Goal: Task Accomplishment & Management: Manage account settings

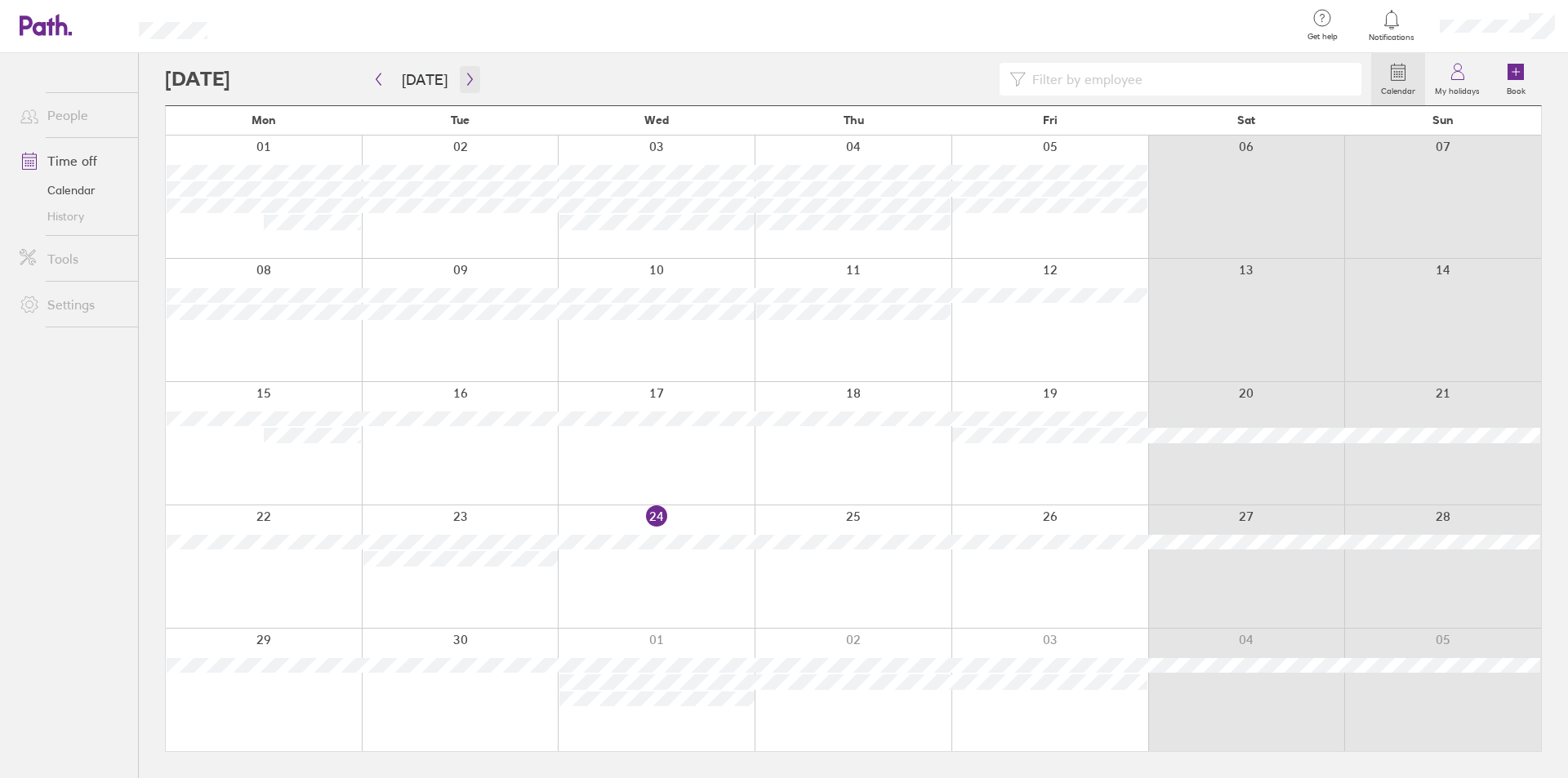
click at [463, 75] on icon "button" at bounding box center [469, 79] width 12 height 13
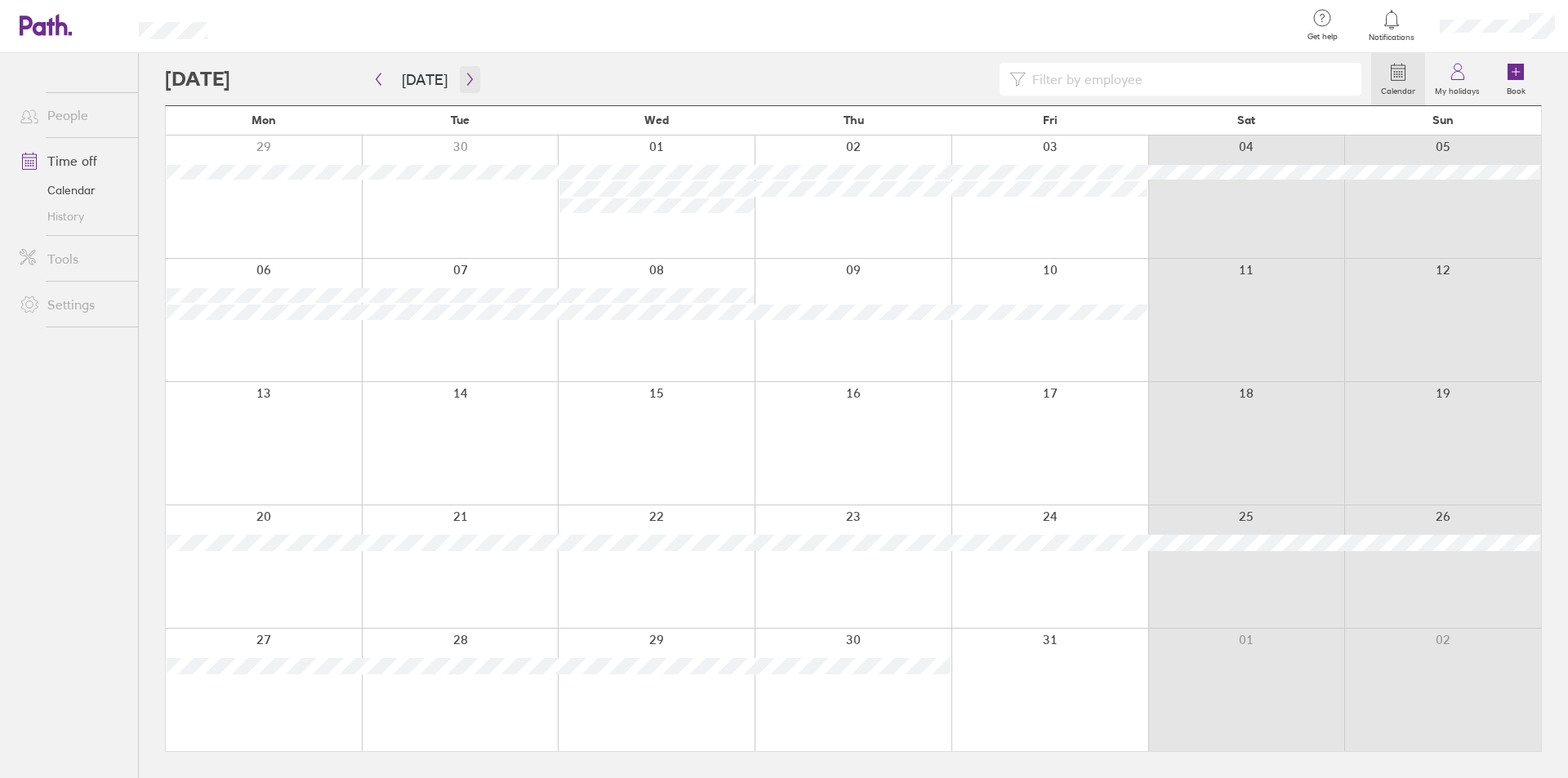
click at [463, 75] on icon "button" at bounding box center [469, 79] width 12 height 13
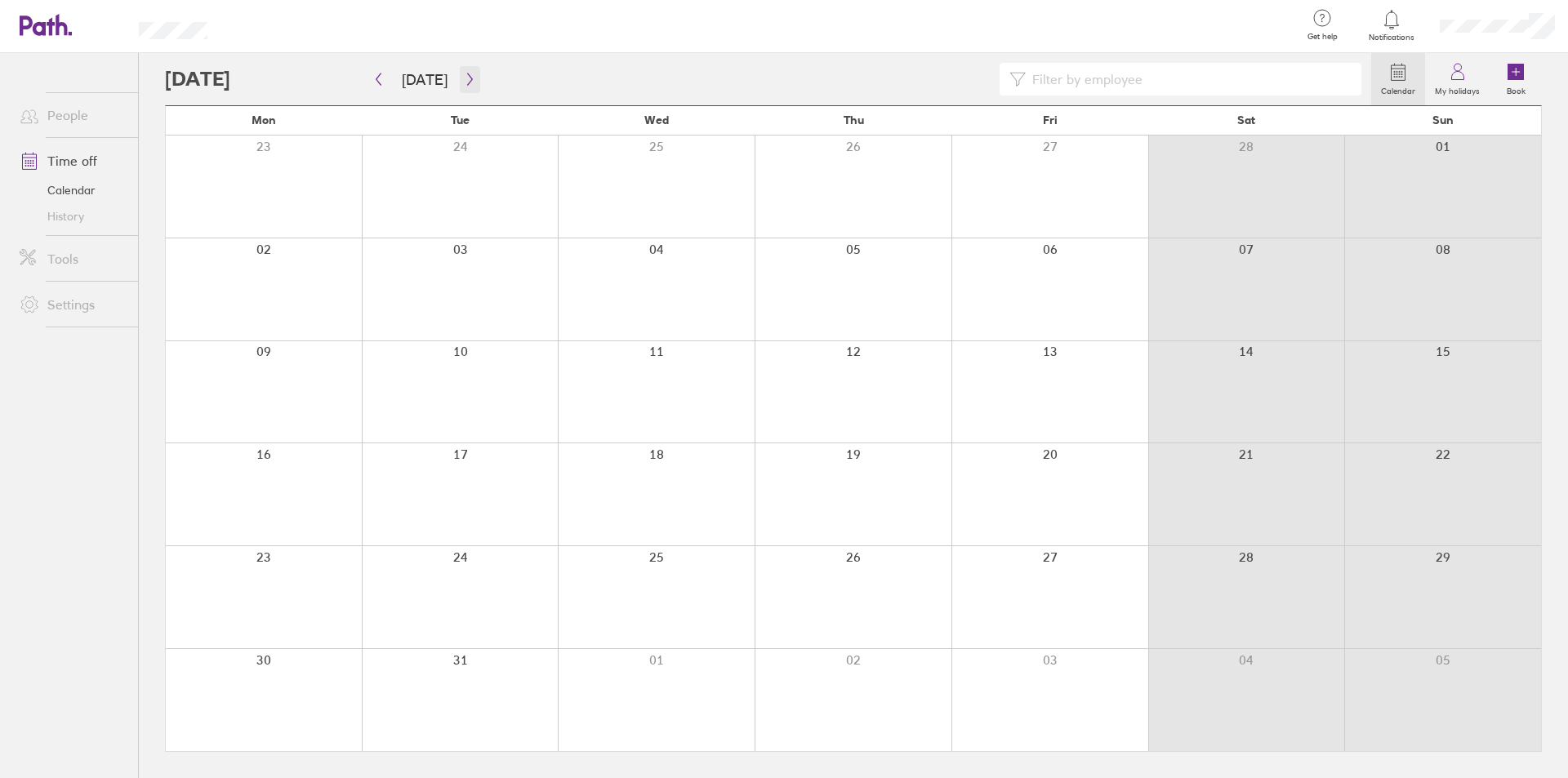
click at [463, 75] on icon "button" at bounding box center [469, 79] width 12 height 13
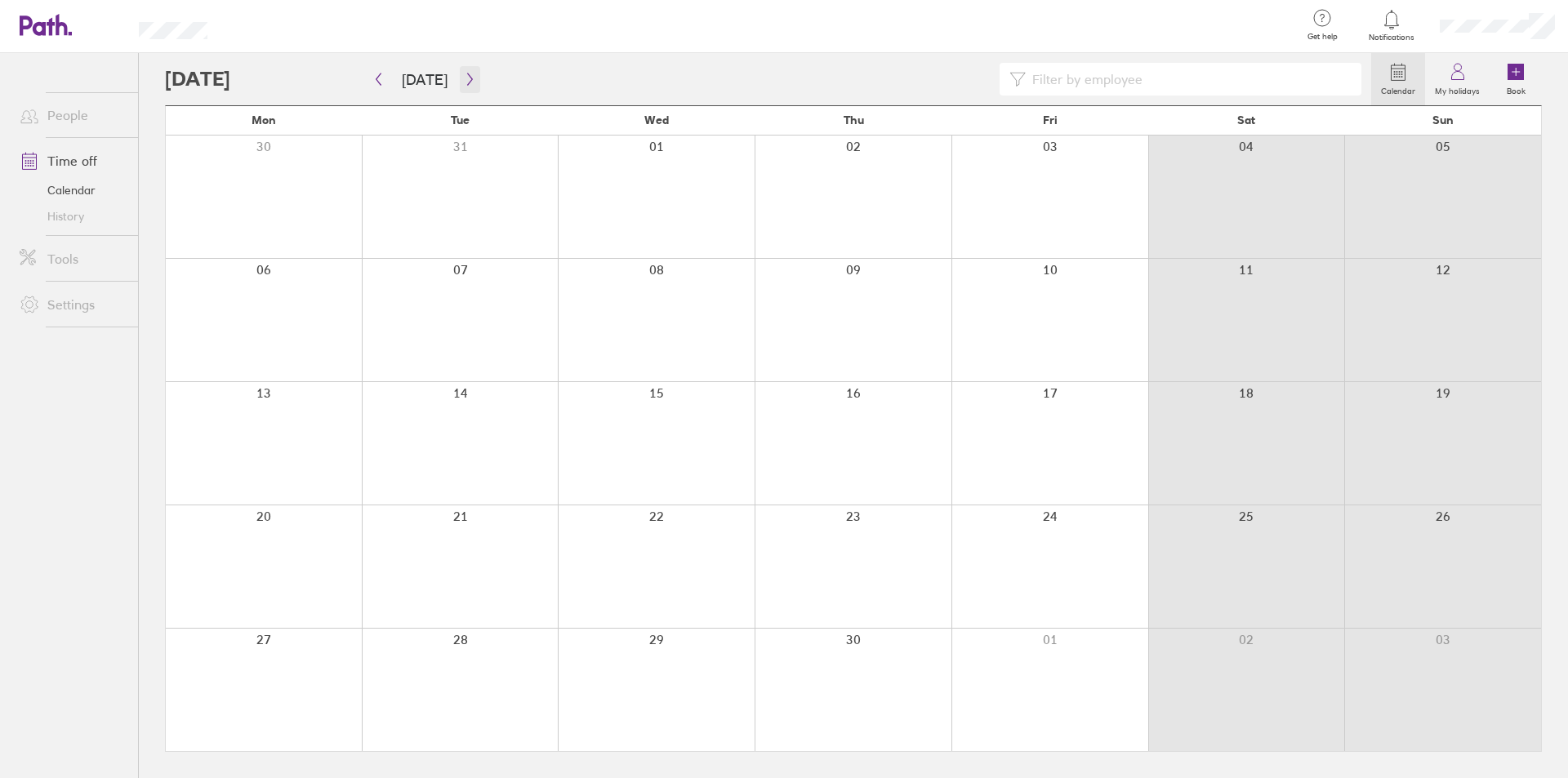
click at [463, 75] on icon "button" at bounding box center [469, 79] width 12 height 13
click at [488, 652] on div at bounding box center [459, 690] width 197 height 123
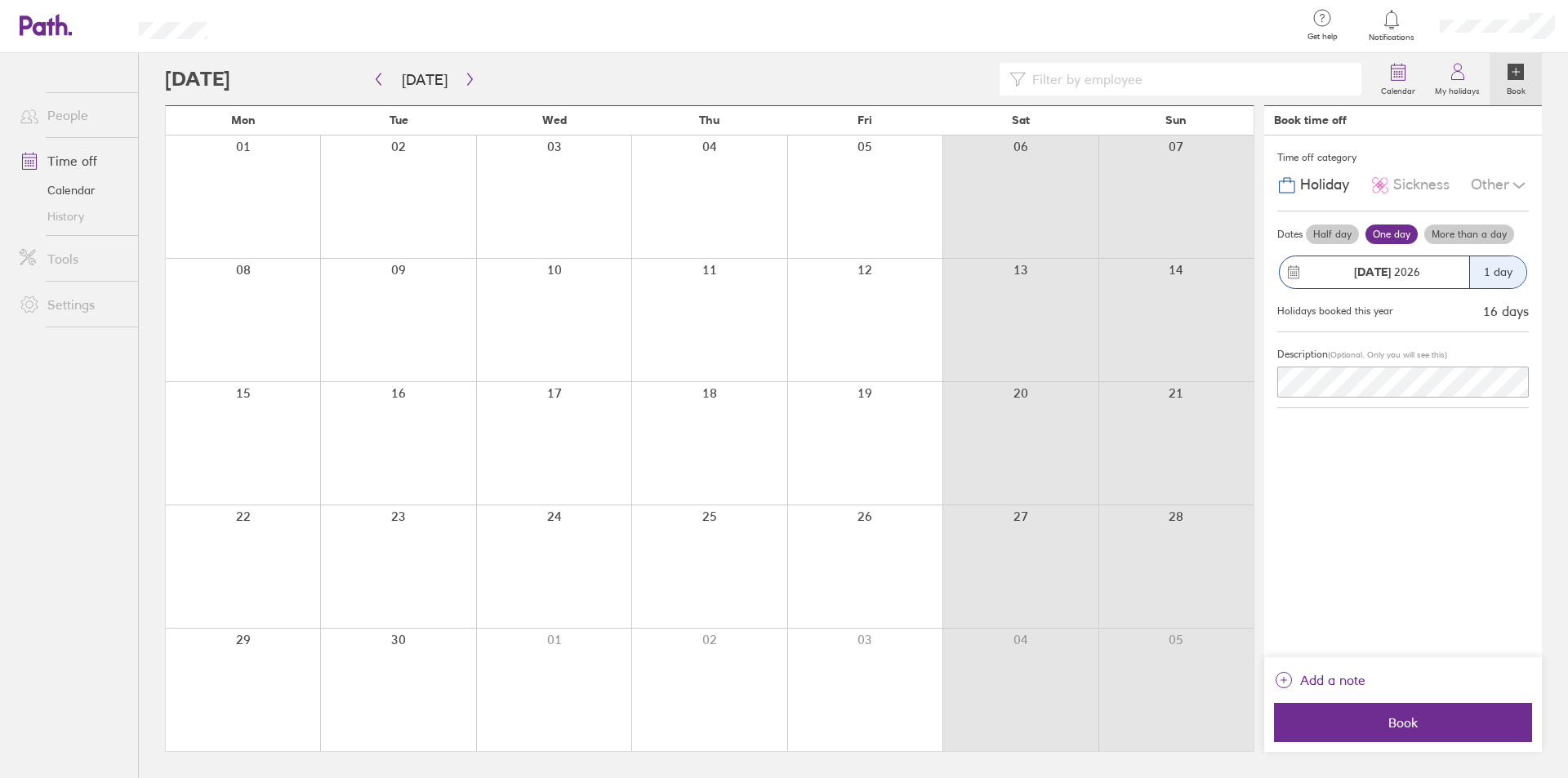
click at [1500, 276] on div "1 day" at bounding box center [1497, 272] width 57 height 32
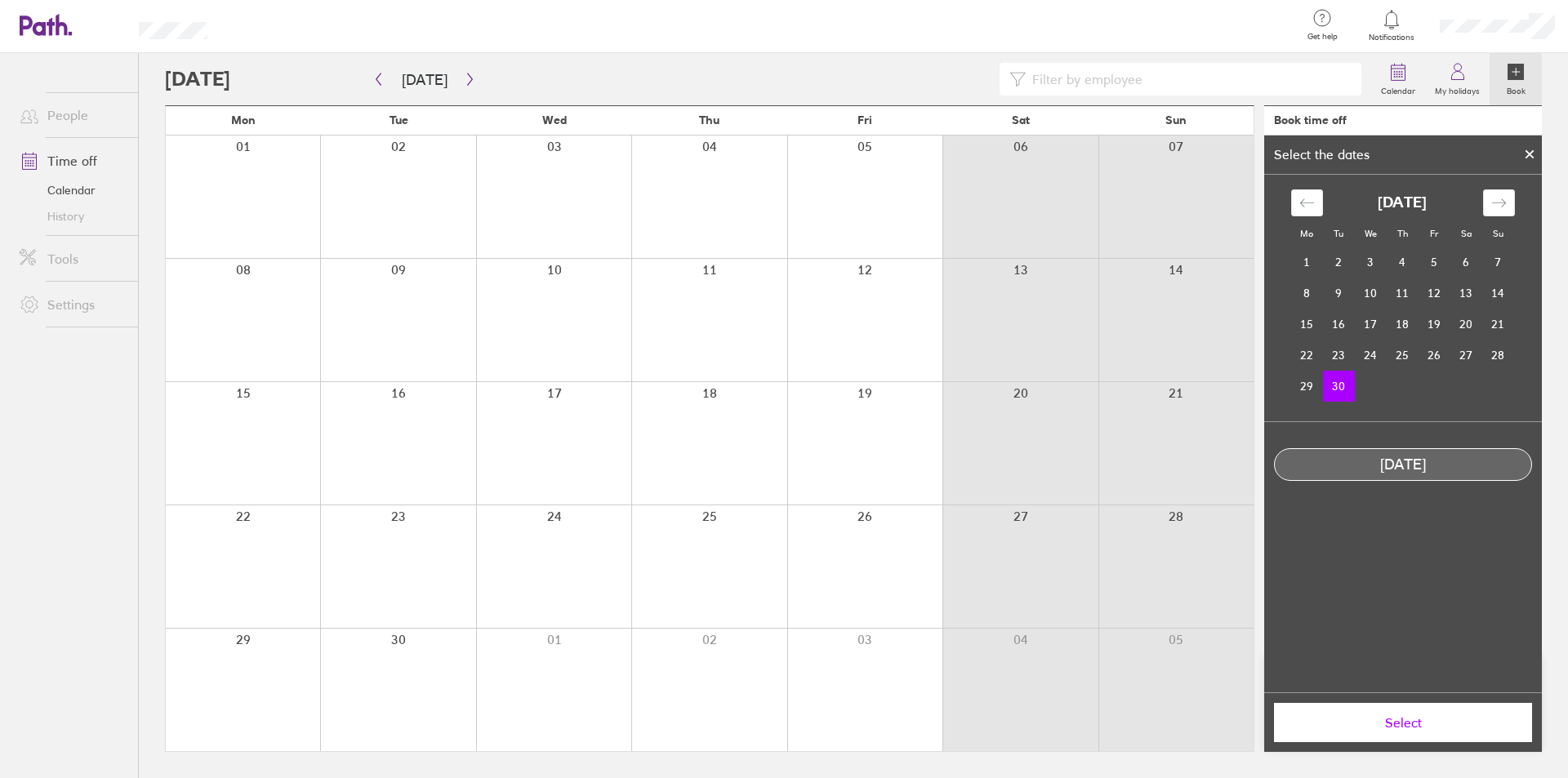
click at [1522, 149] on div at bounding box center [1529, 155] width 25 height 28
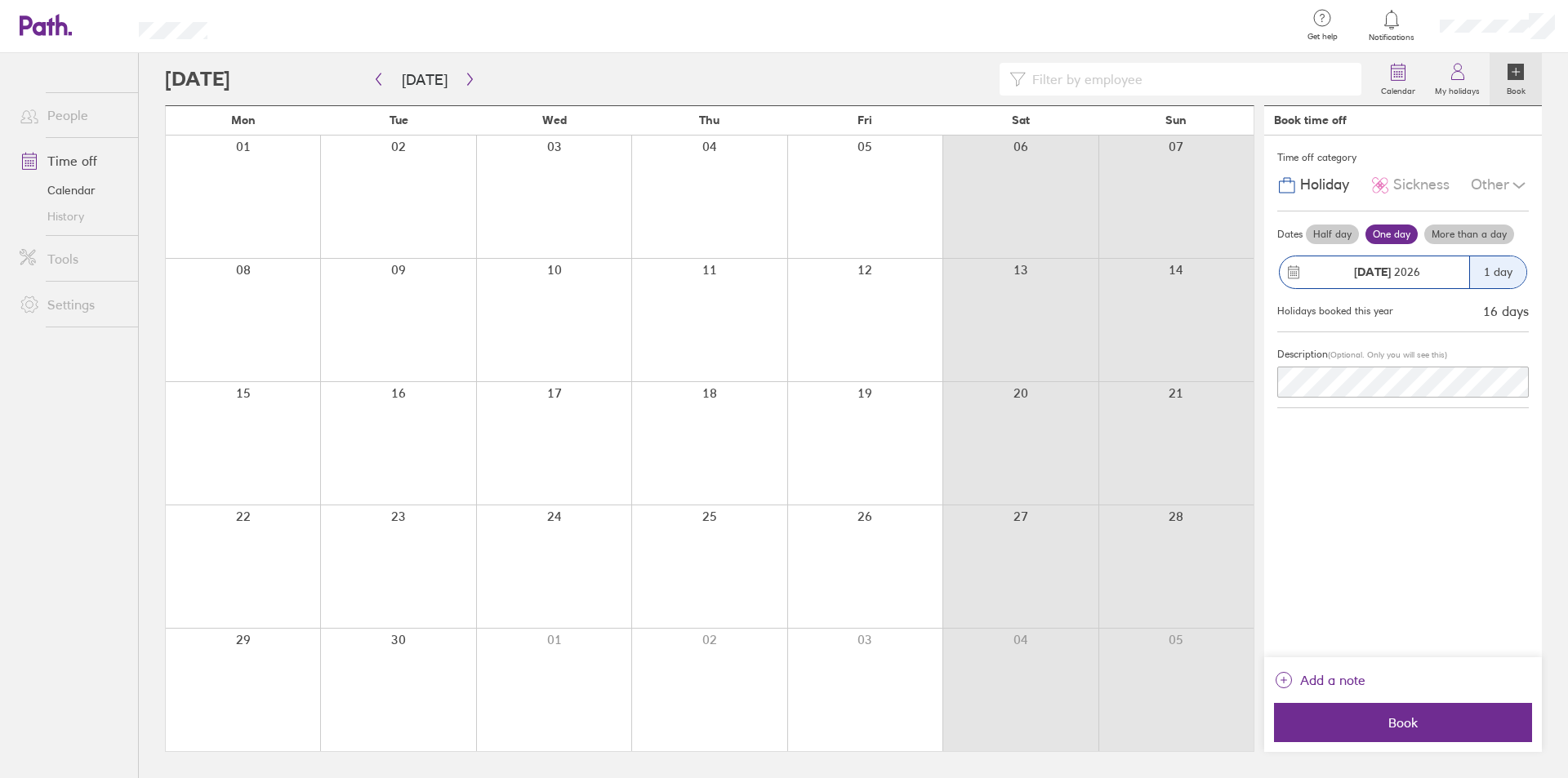
click at [1337, 239] on label "Half day" at bounding box center [1332, 235] width 53 height 20
click at [0, 0] on input "Half day" at bounding box center [0, 0] width 0 height 0
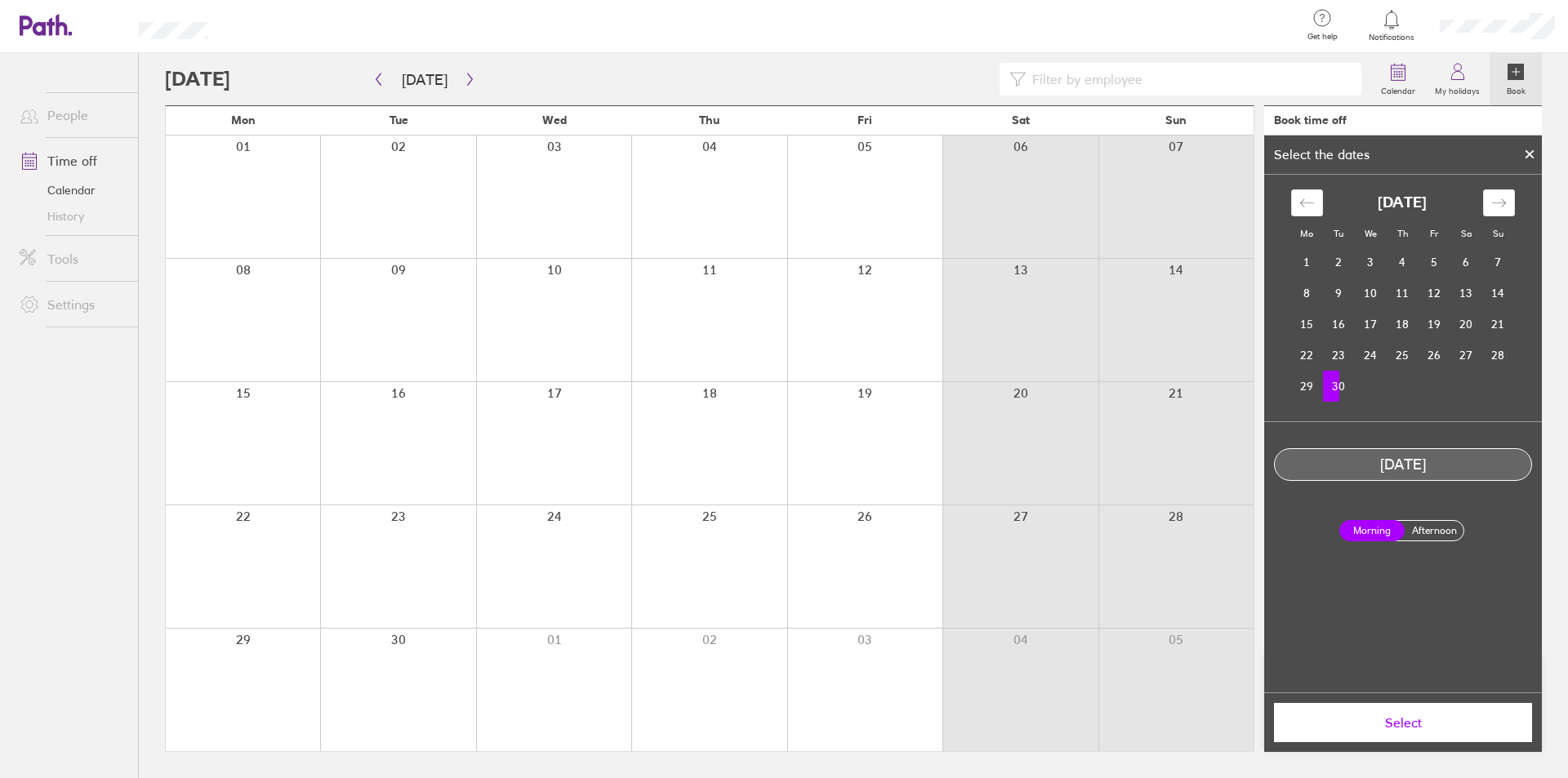
click at [1406, 724] on span "Select" at bounding box center [1403, 723] width 235 height 15
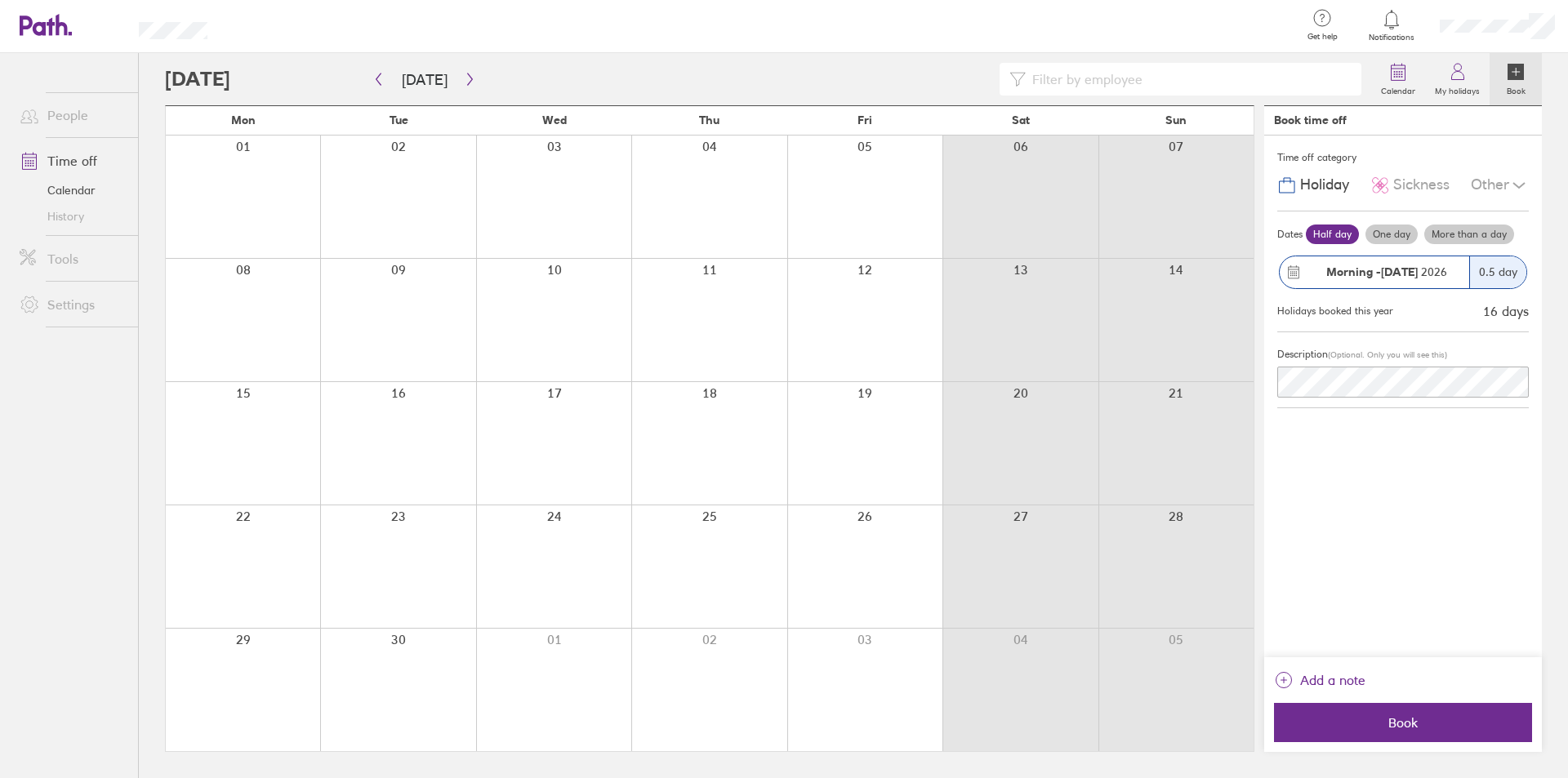
click at [1406, 724] on span "Book" at bounding box center [1403, 723] width 235 height 15
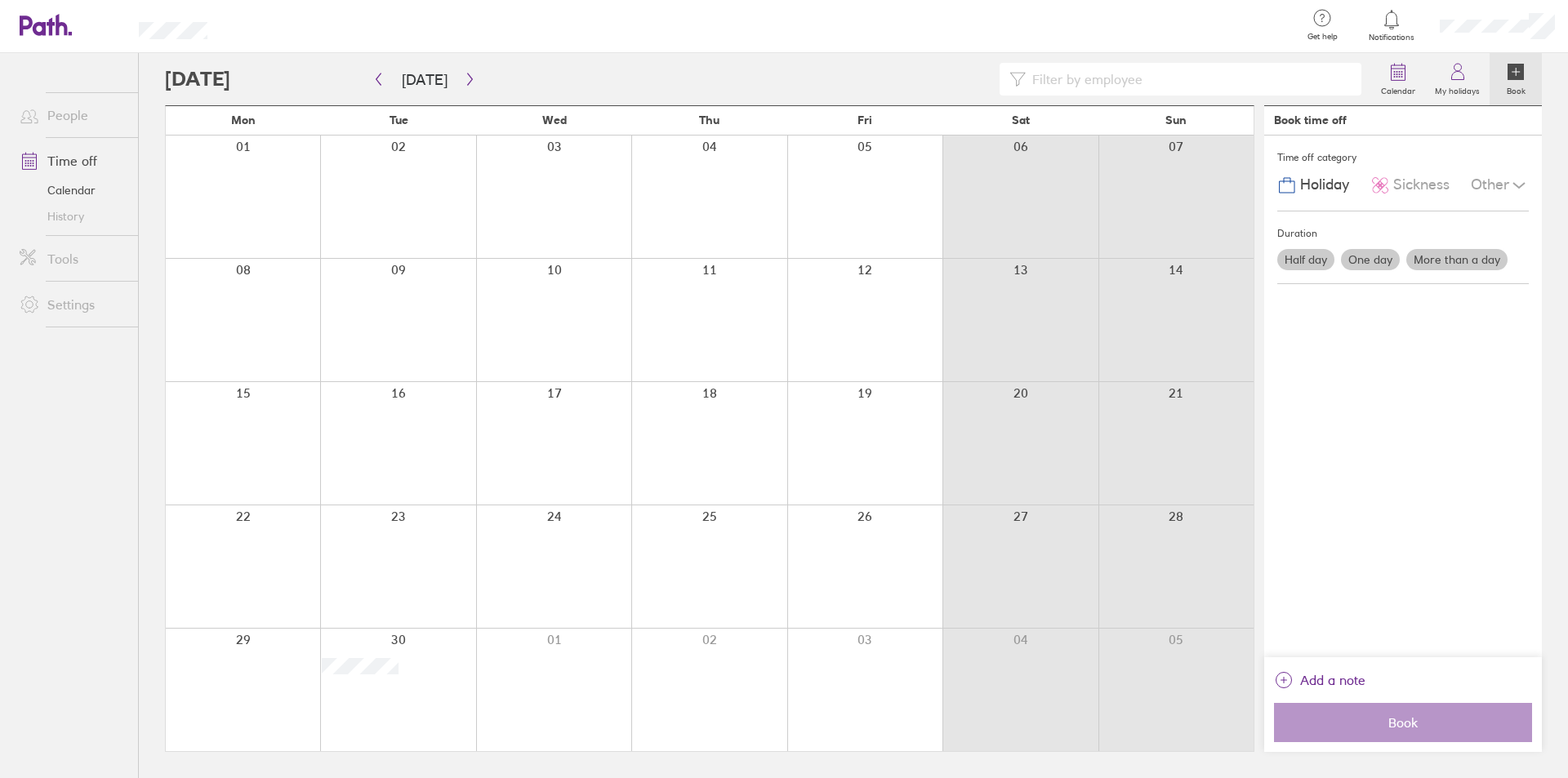
click at [1379, 263] on label "One day" at bounding box center [1370, 260] width 58 height 21
click at [0, 0] on input "One day" at bounding box center [0, 0] width 0 height 0
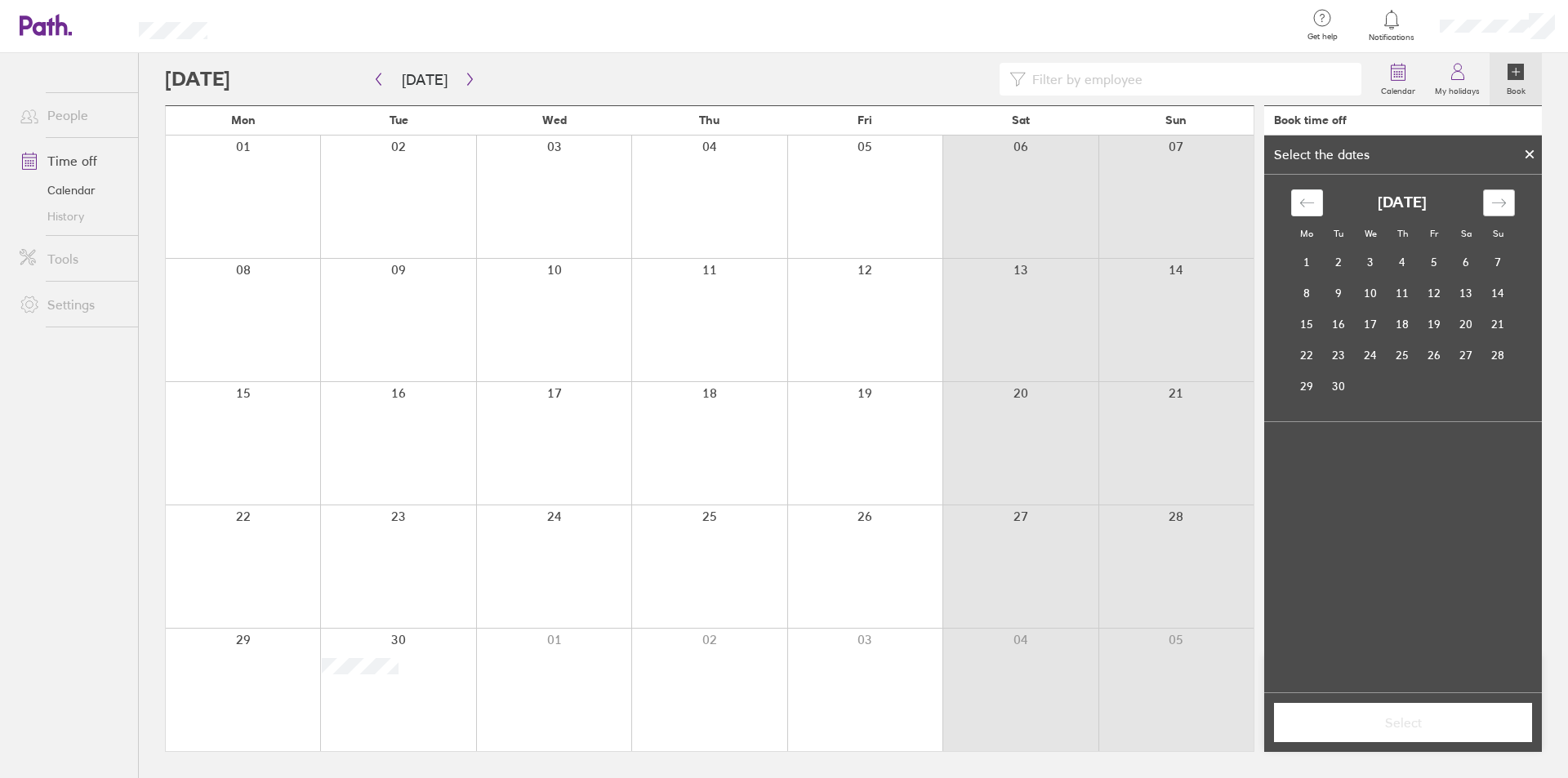
click at [1505, 207] on icon "Move forward to switch to the next month." at bounding box center [1498, 203] width 16 height 16
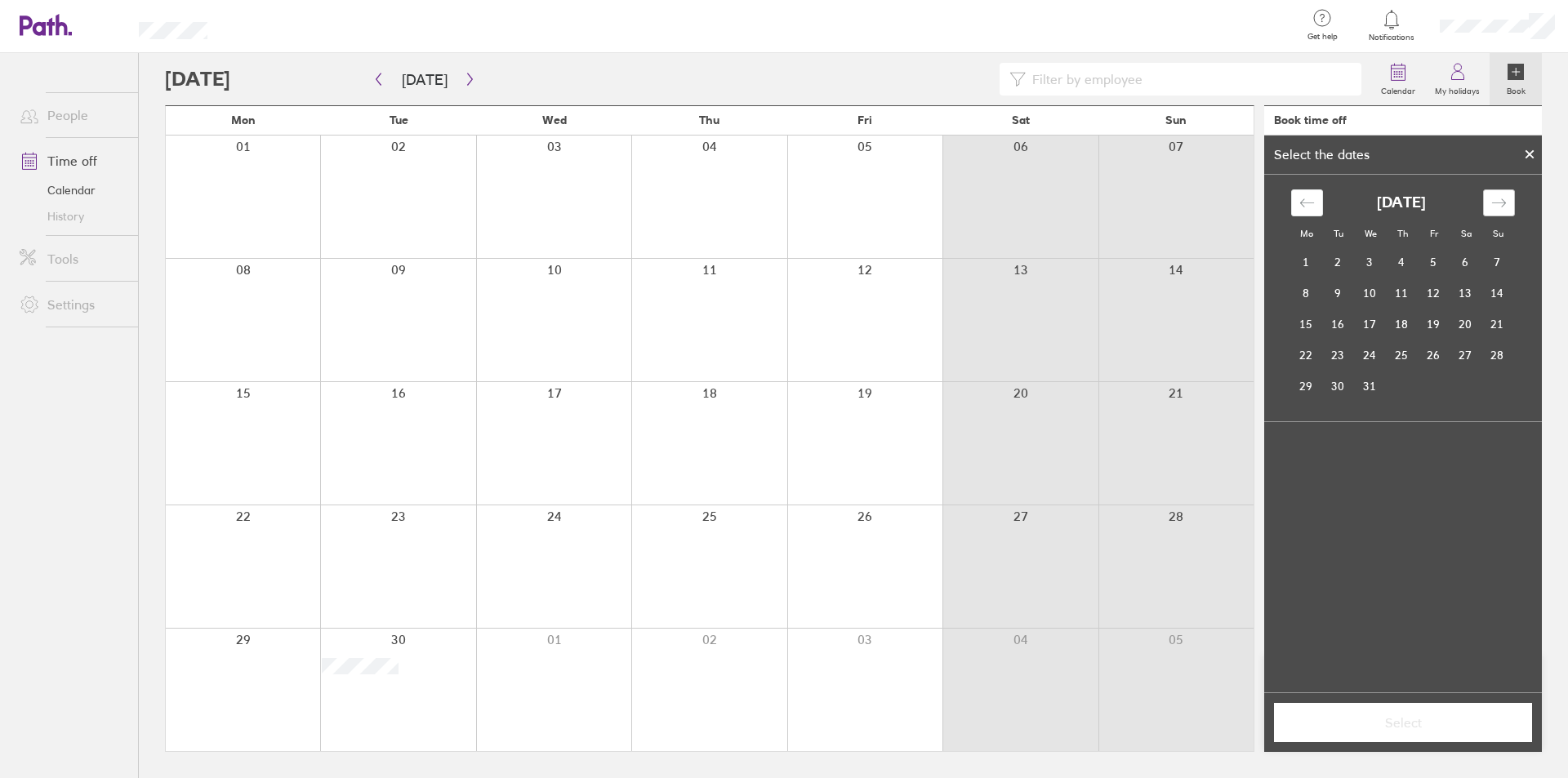
click at [1505, 207] on icon "Move forward to switch to the next month." at bounding box center [1498, 203] width 16 height 16
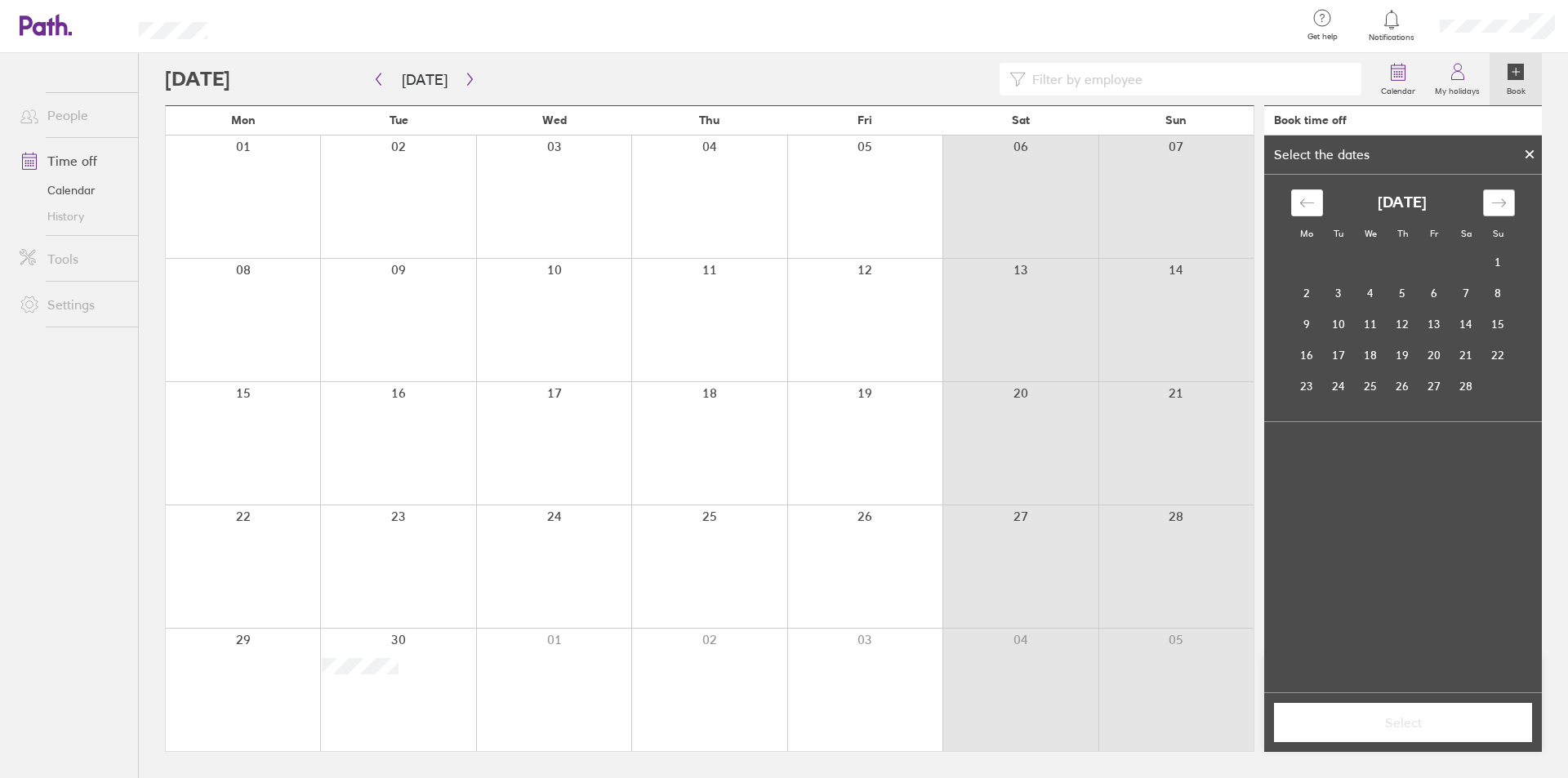
click at [1505, 207] on icon "Move forward to switch to the next month." at bounding box center [1498, 203] width 16 height 16
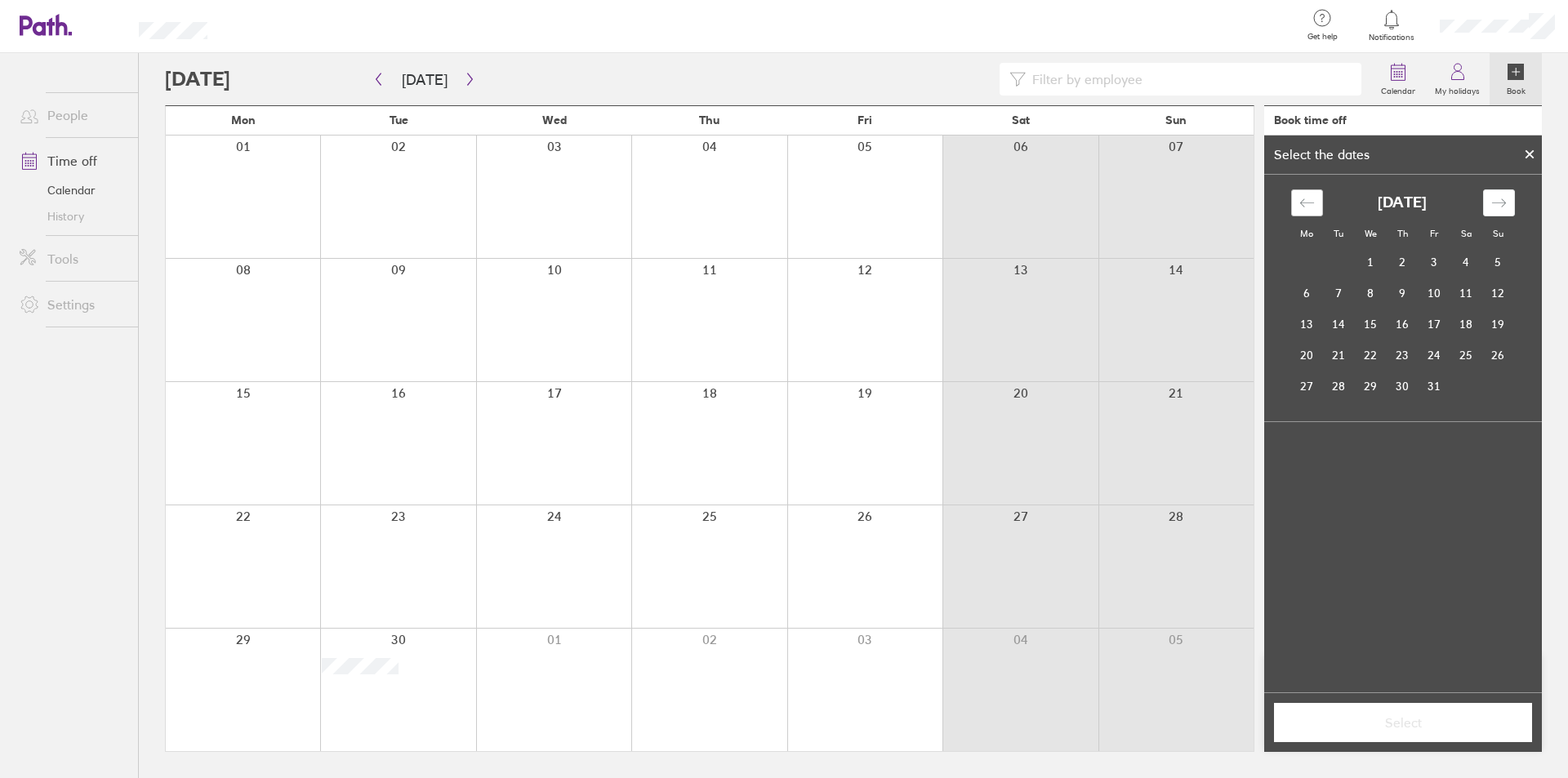
click at [1308, 203] on icon "Move backward to switch to the previous month." at bounding box center [1305, 203] width 14 height 8
click at [1491, 200] on icon "Move forward to switch to the next month." at bounding box center [1498, 203] width 16 height 16
click at [1368, 267] on td "1" at bounding box center [1370, 263] width 32 height 31
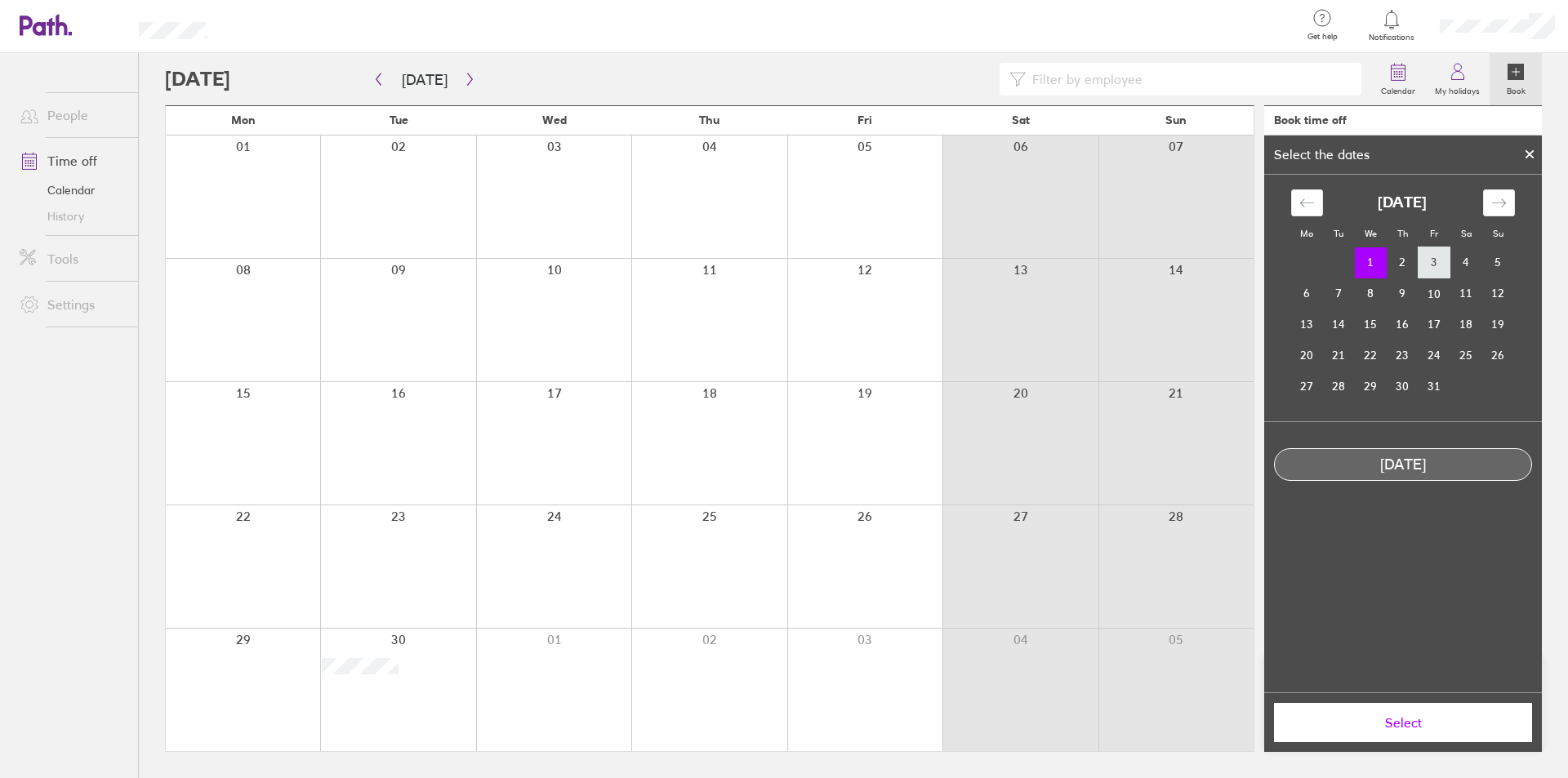
click at [1435, 264] on td "3" at bounding box center [1434, 263] width 32 height 31
click at [1523, 152] on div at bounding box center [1529, 155] width 25 height 28
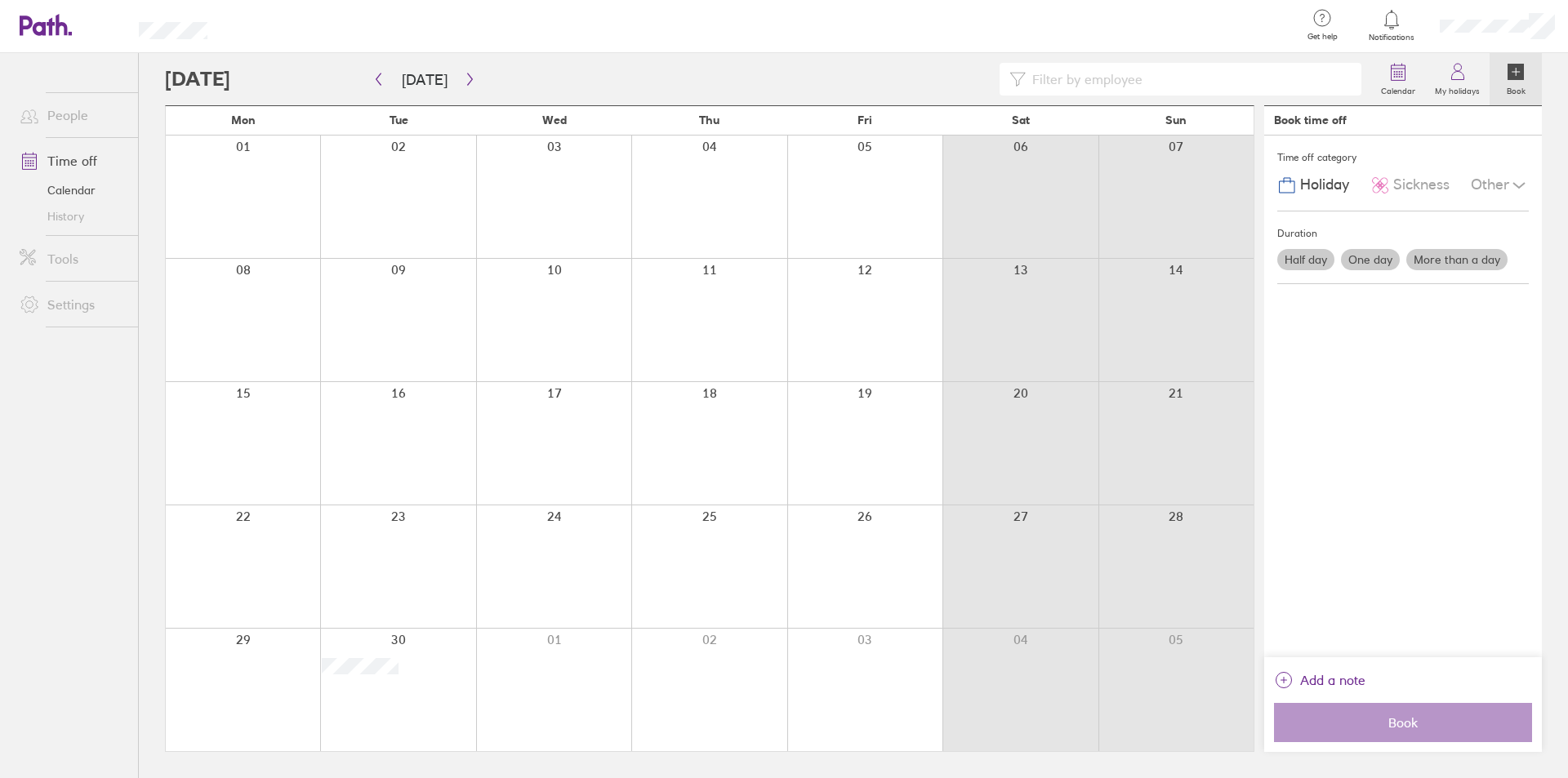
click at [1468, 266] on label "More than a day" at bounding box center [1456, 260] width 101 height 21
click at [0, 0] on input "More than a day" at bounding box center [0, 0] width 0 height 0
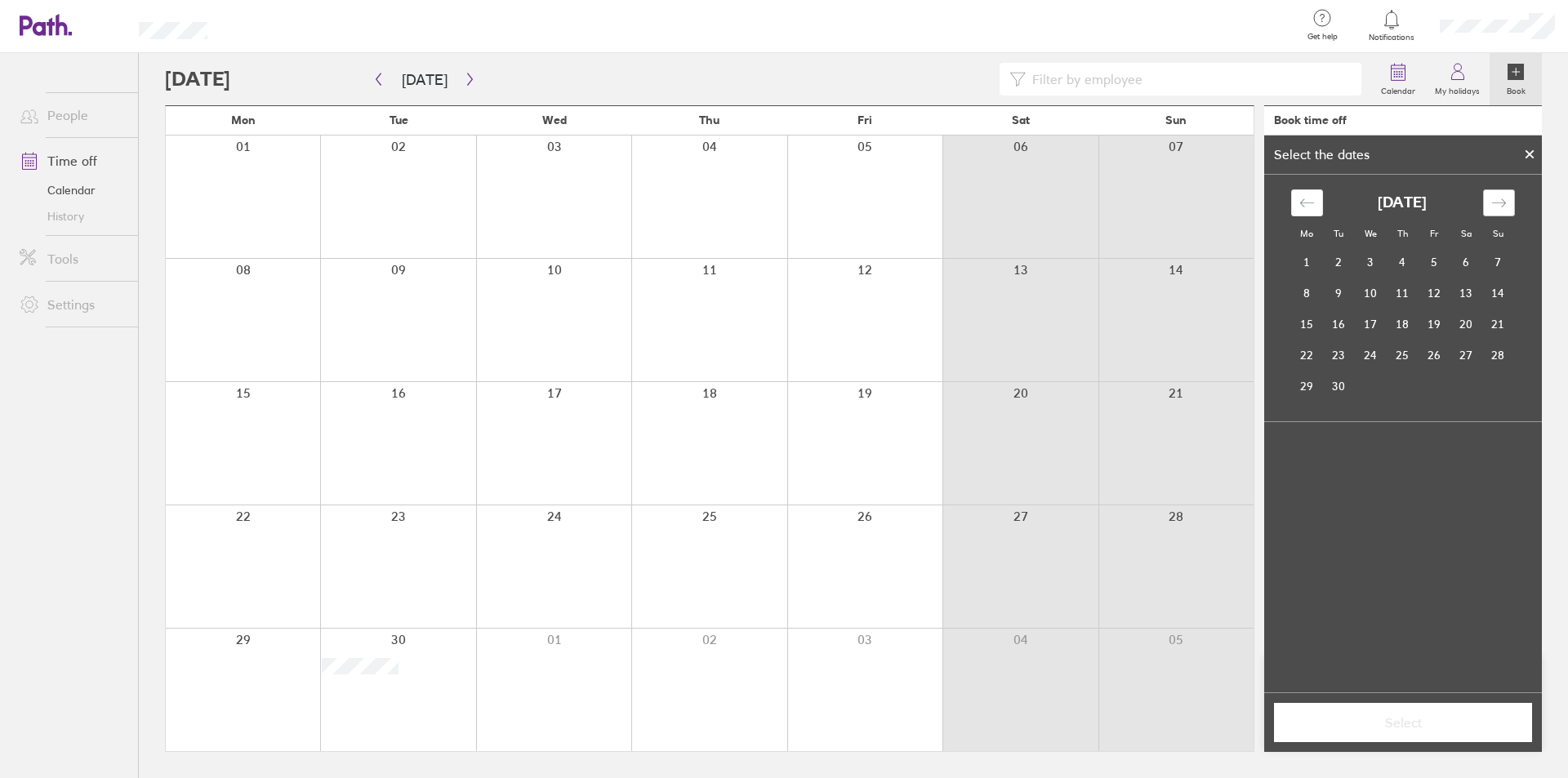
click at [1501, 202] on icon "Move forward to switch to the next month." at bounding box center [1498, 203] width 16 height 16
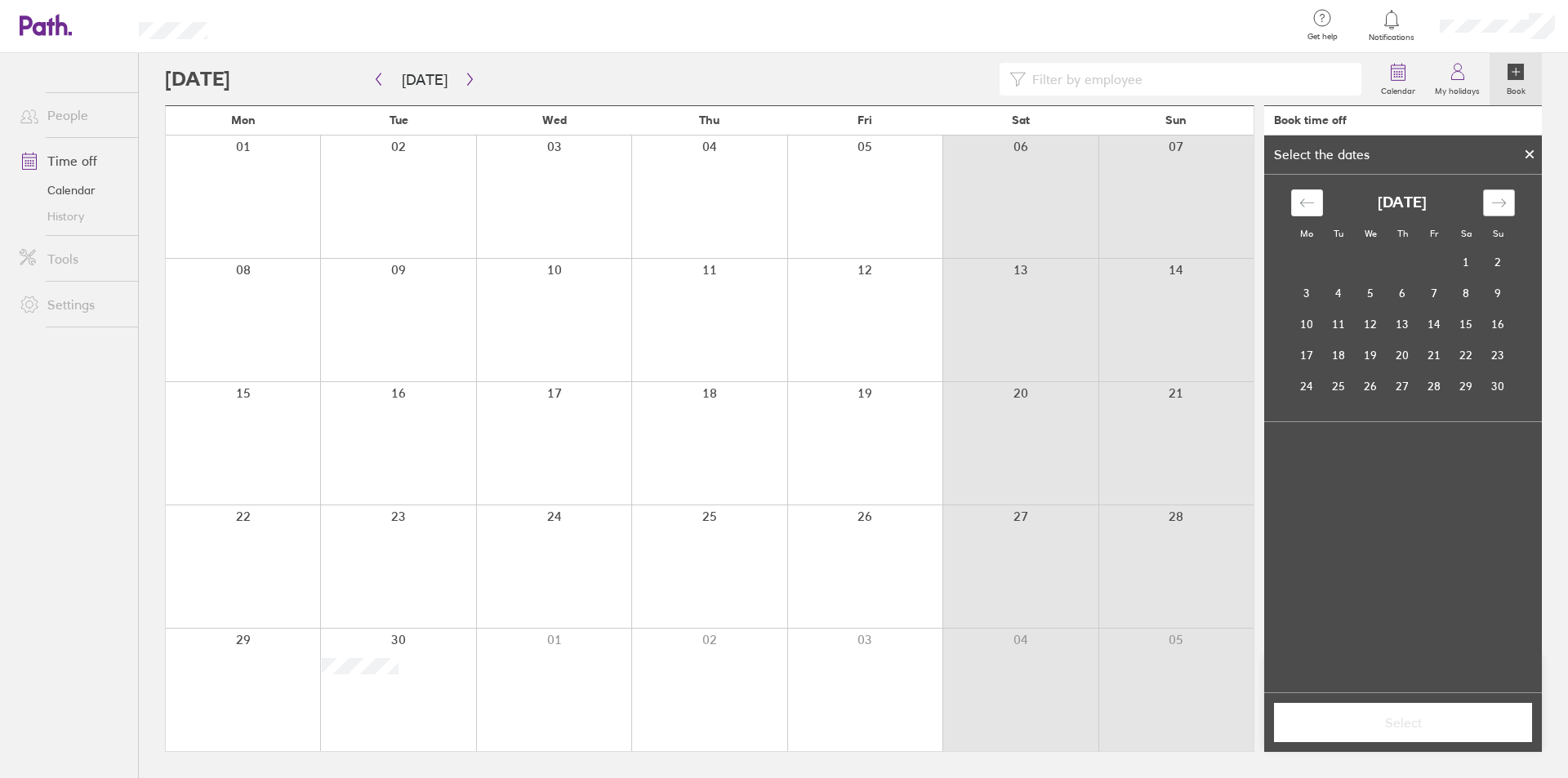
click at [1501, 202] on icon "Move forward to switch to the next month." at bounding box center [1498, 203] width 16 height 16
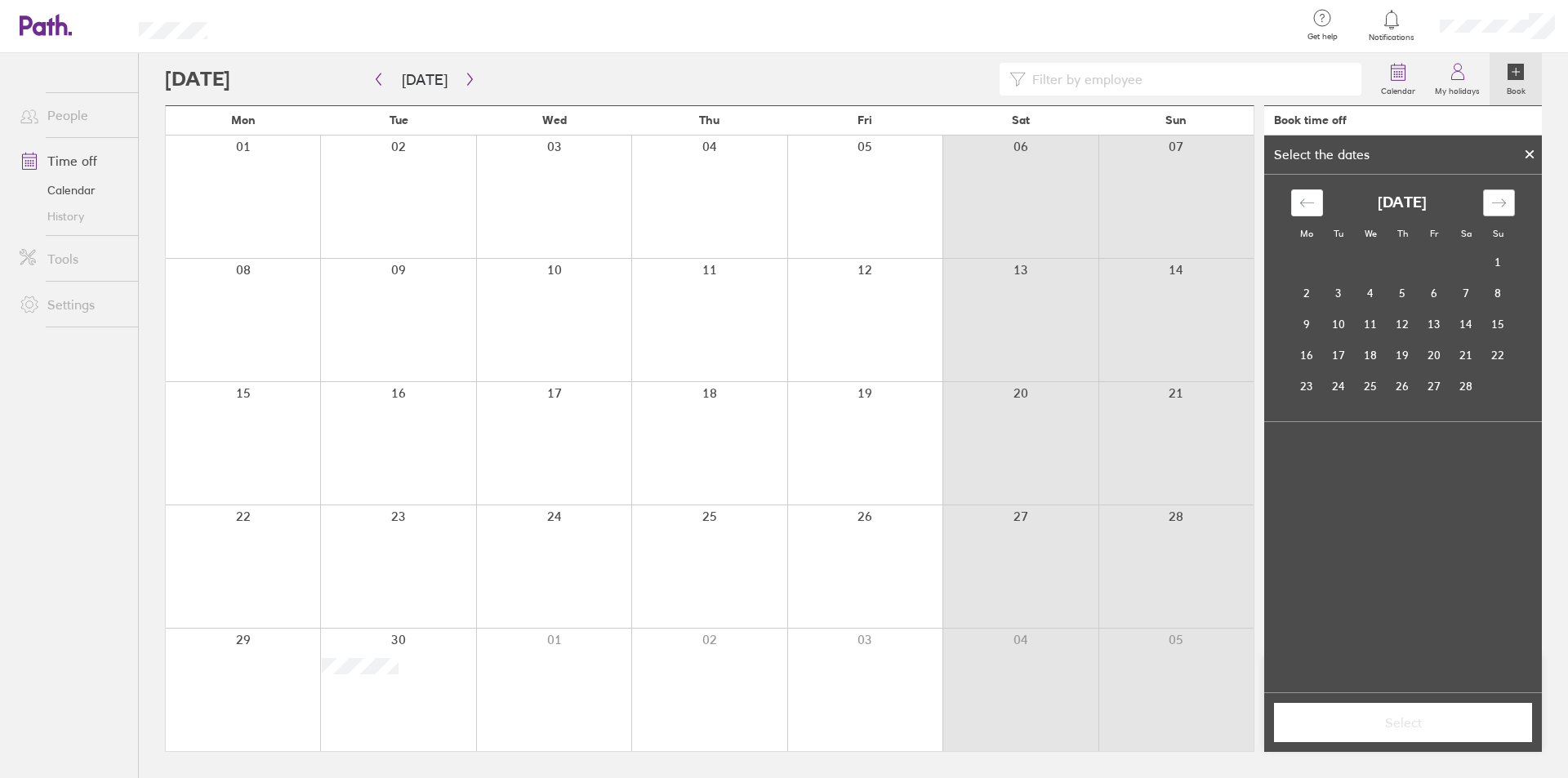
click at [1501, 202] on icon "Move forward to switch to the next month." at bounding box center [1498, 203] width 16 height 16
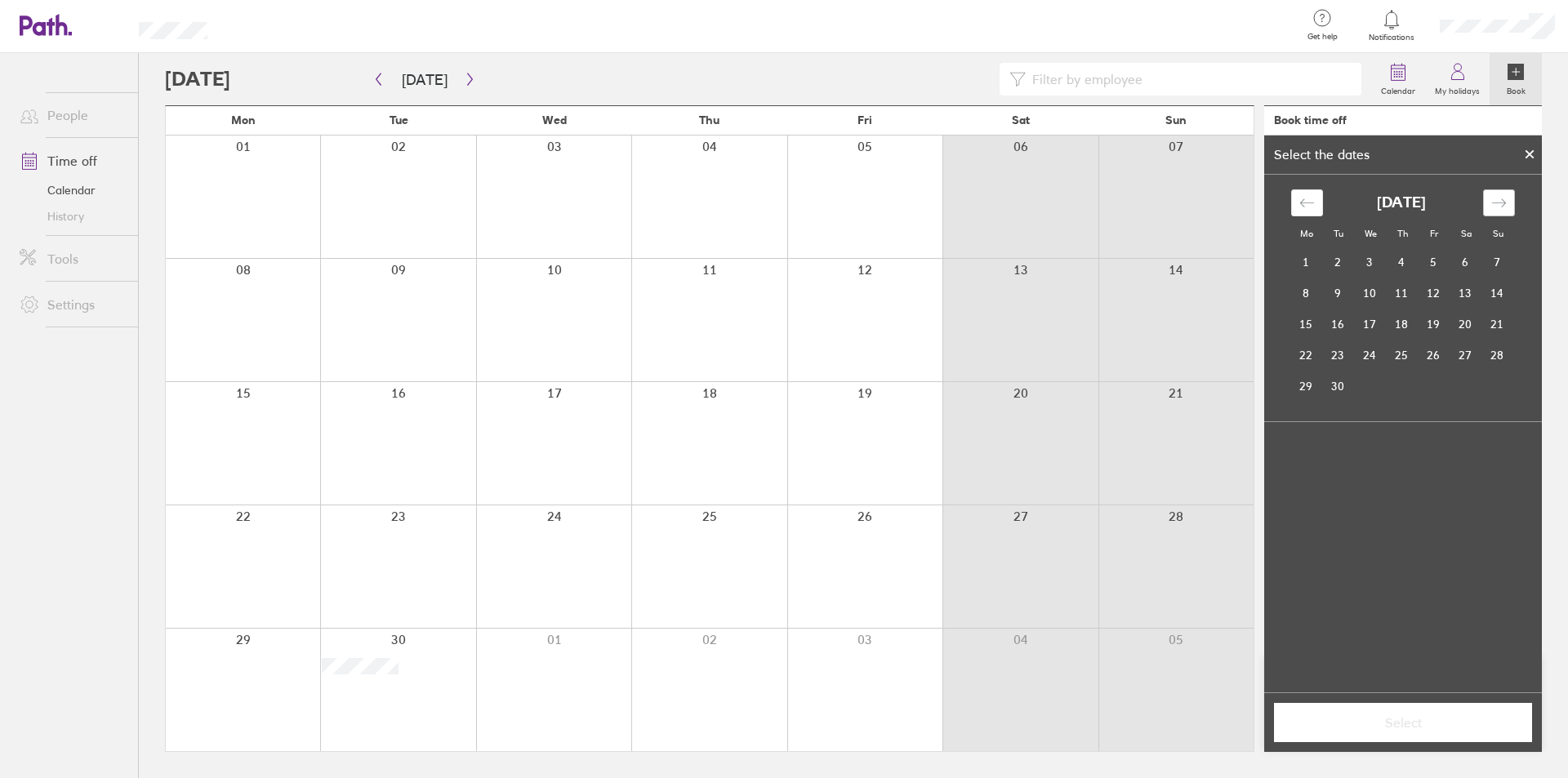
click at [1501, 202] on icon "Move forward to switch to the next month." at bounding box center [1498, 203] width 16 height 16
click at [1370, 255] on td "1" at bounding box center [1370, 263] width 32 height 31
click at [1441, 257] on td "3" at bounding box center [1434, 263] width 32 height 31
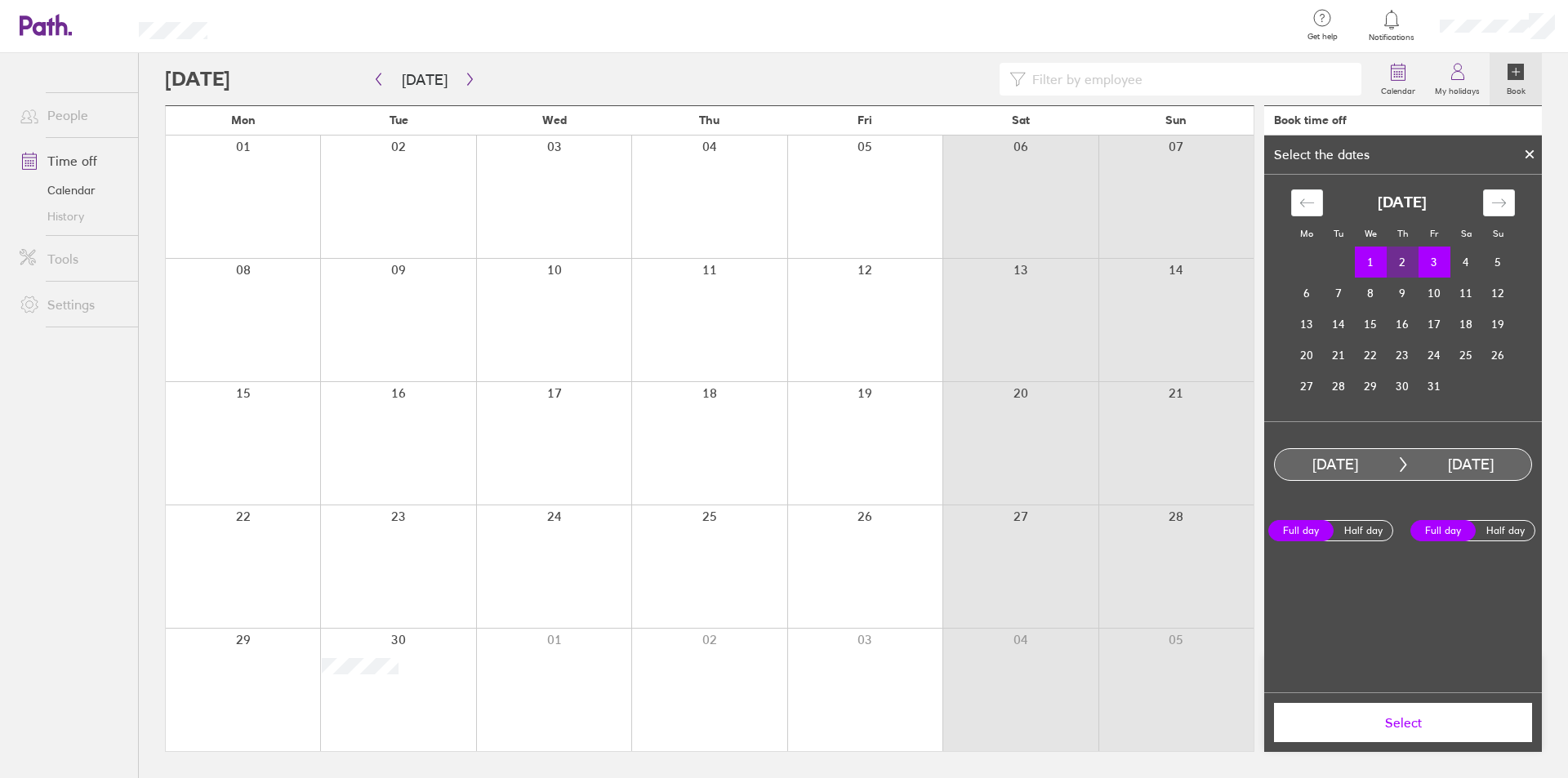
click at [1406, 720] on span "Select" at bounding box center [1403, 723] width 235 height 15
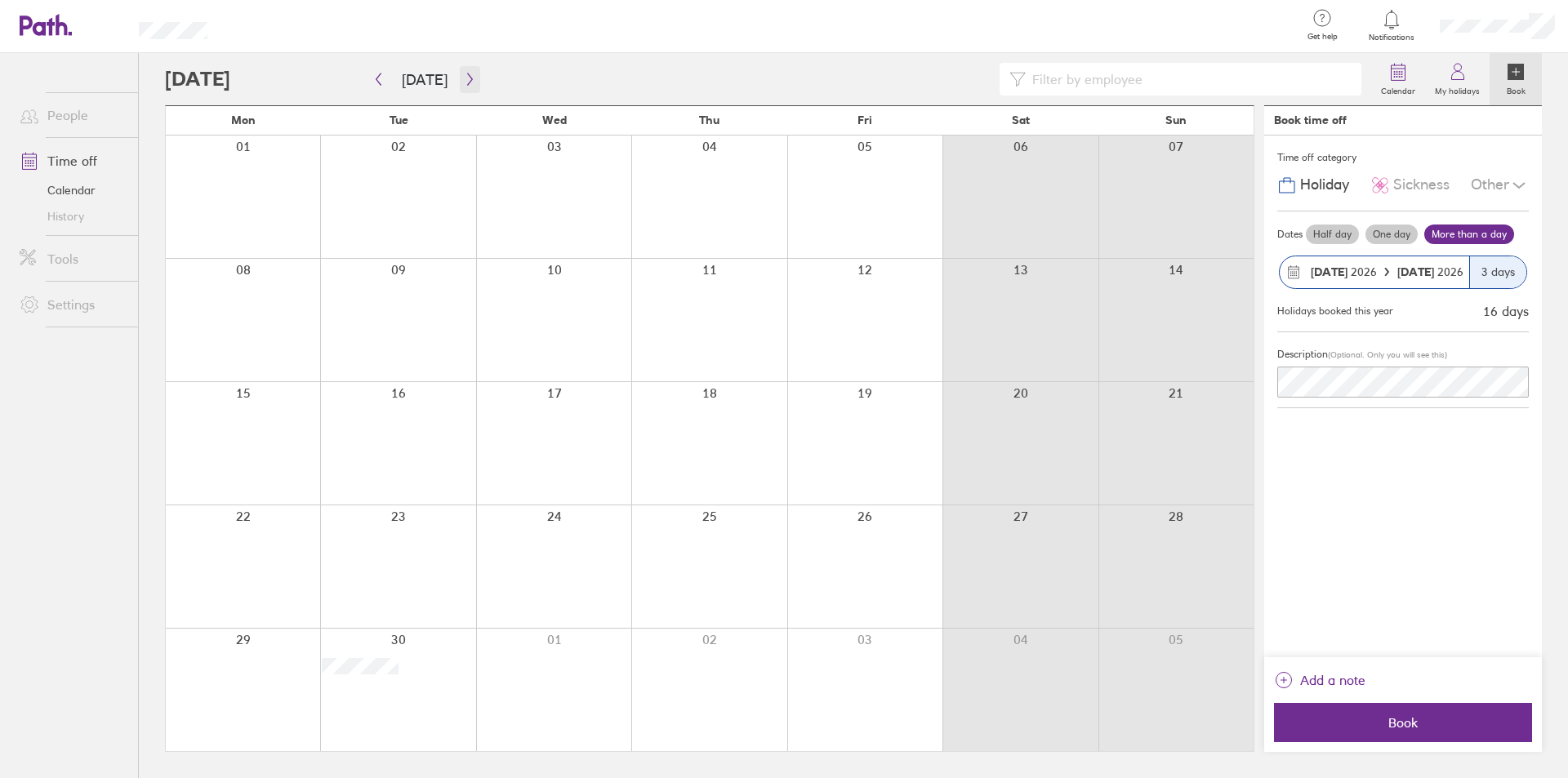
click at [459, 75] on button "button" at bounding box center [469, 79] width 21 height 27
click at [1362, 725] on span "Book" at bounding box center [1403, 723] width 235 height 15
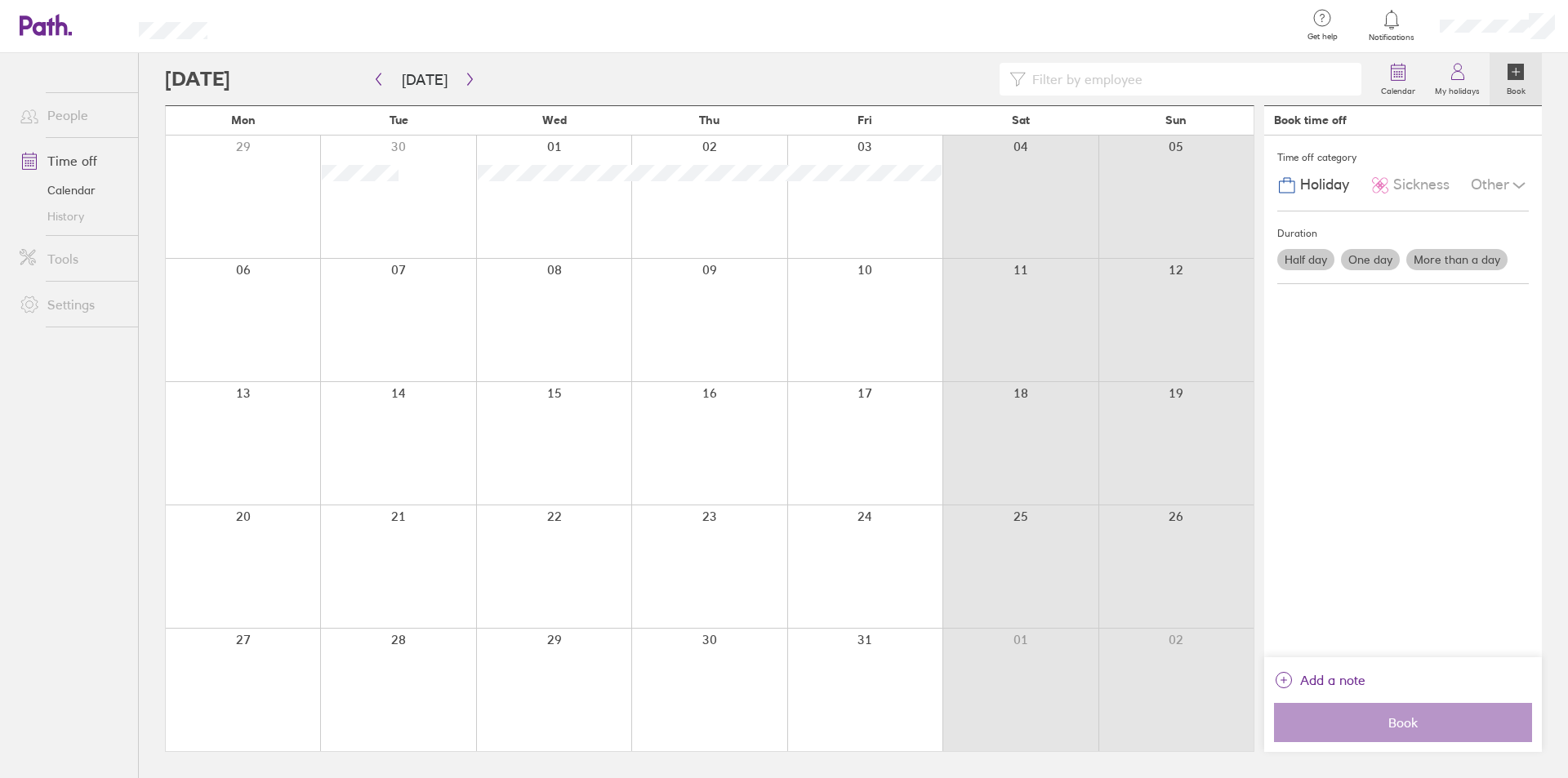
click at [1513, 82] on label "Book" at bounding box center [1515, 89] width 39 height 15
click at [1300, 265] on label "Half day" at bounding box center [1305, 260] width 57 height 21
click at [0, 0] on input "Half day" at bounding box center [0, 0] width 0 height 0
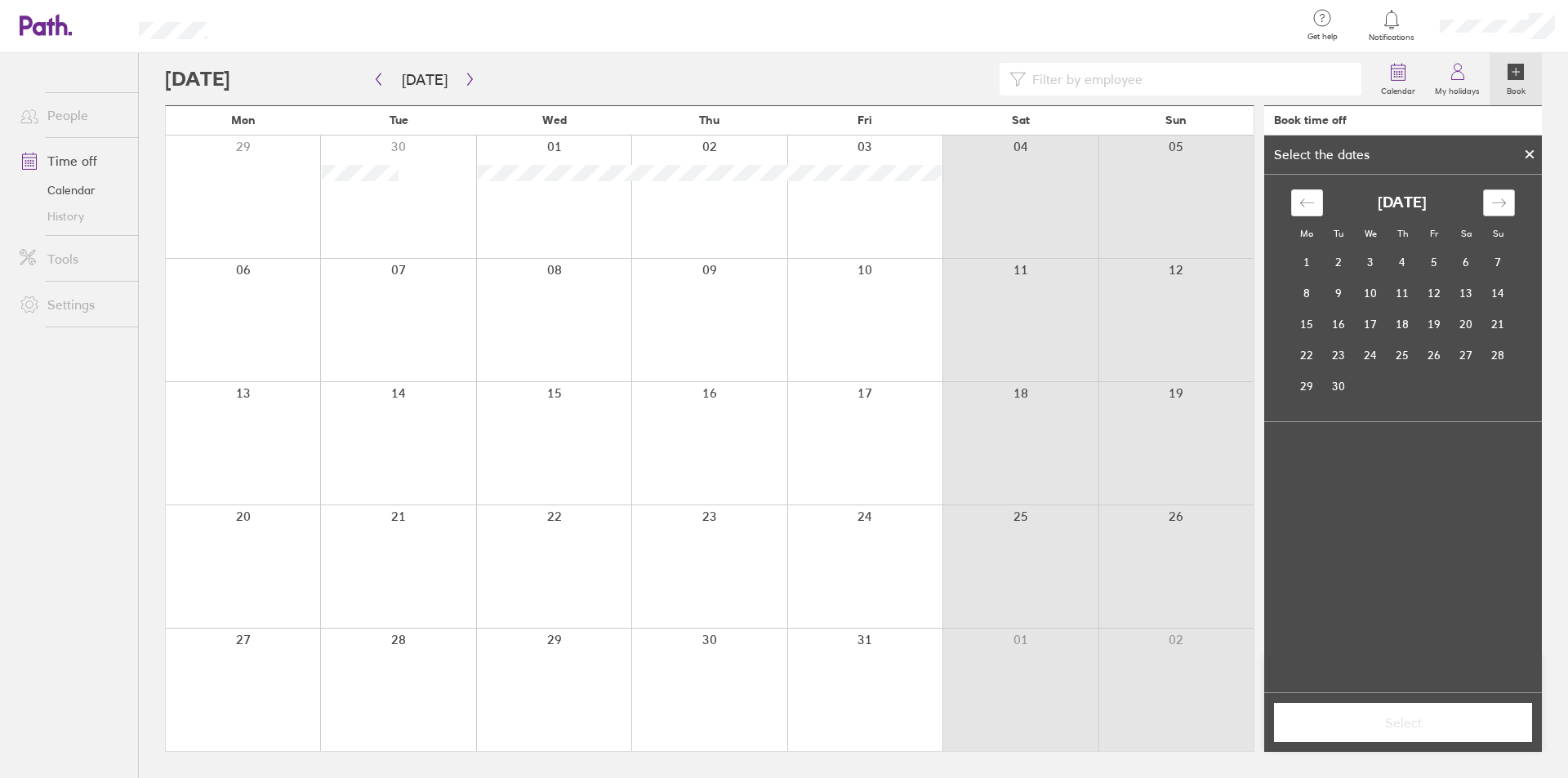
click at [1500, 203] on icon "Move forward to switch to the next month." at bounding box center [1498, 203] width 16 height 16
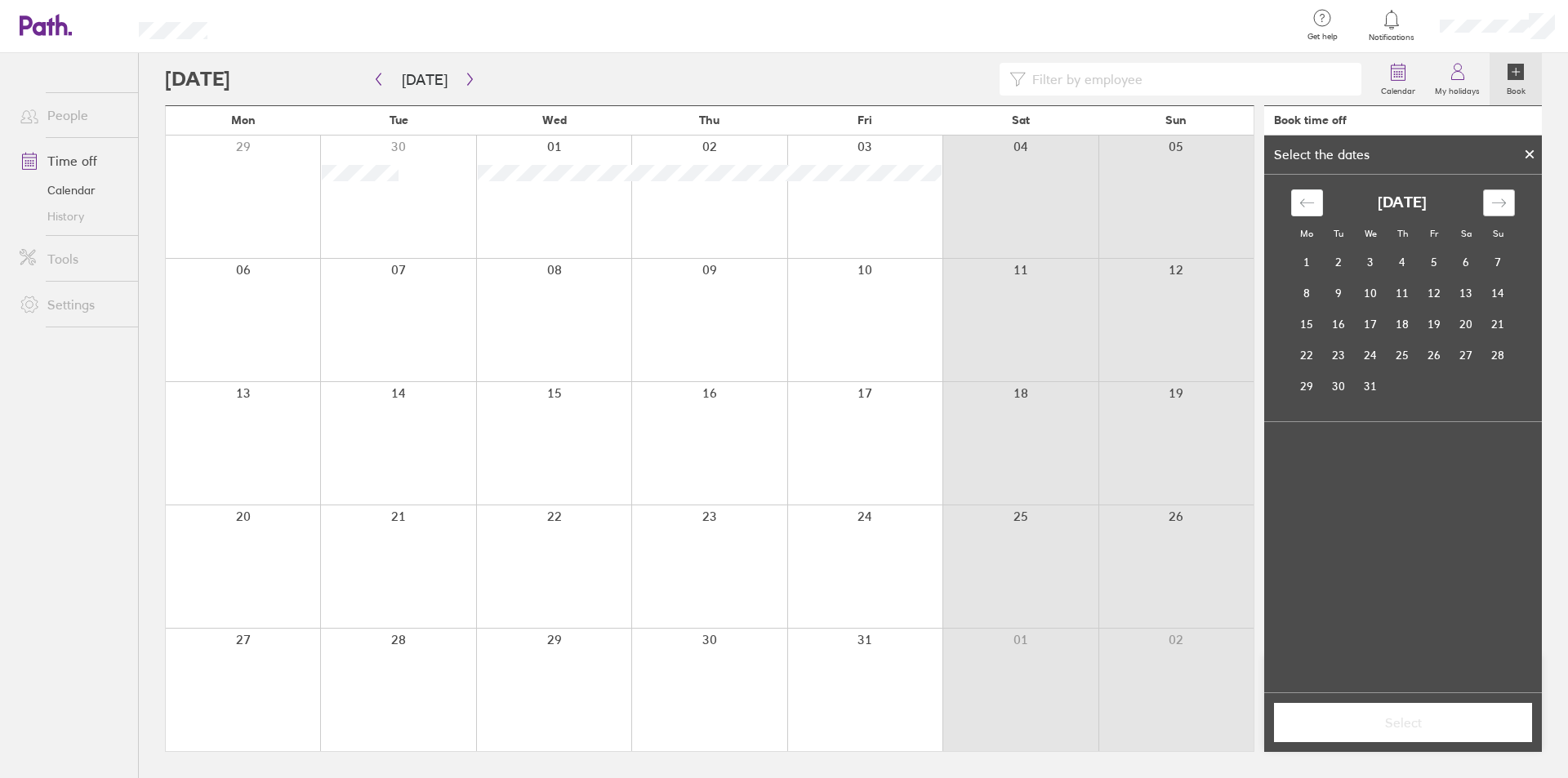
click at [1500, 203] on icon "Move forward to switch to the next month." at bounding box center [1498, 203] width 16 height 16
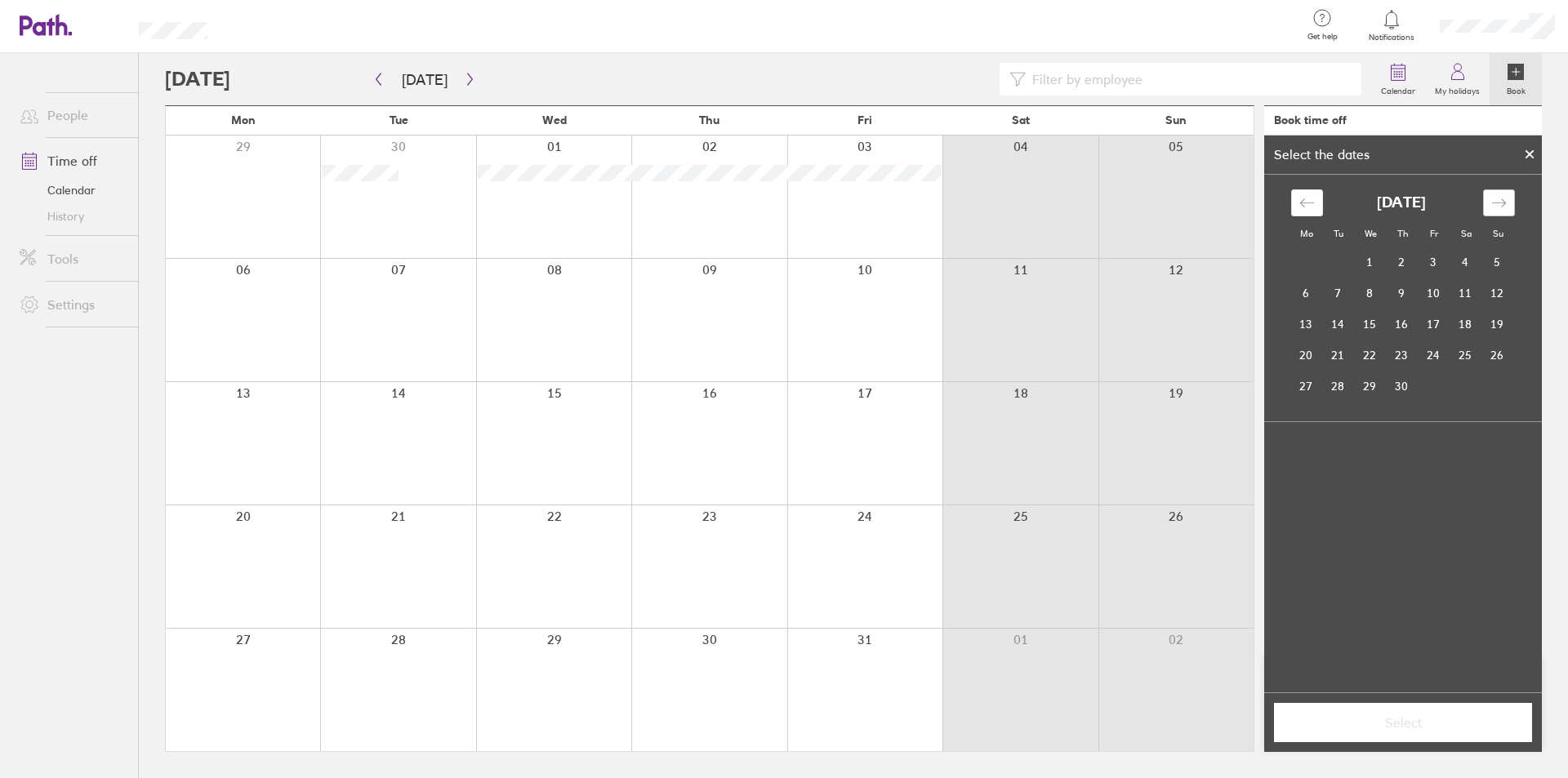
click at [1500, 203] on icon "Move forward to switch to the next month." at bounding box center [1498, 203] width 16 height 16
click at [1347, 296] on td "7" at bounding box center [1338, 293] width 32 height 31
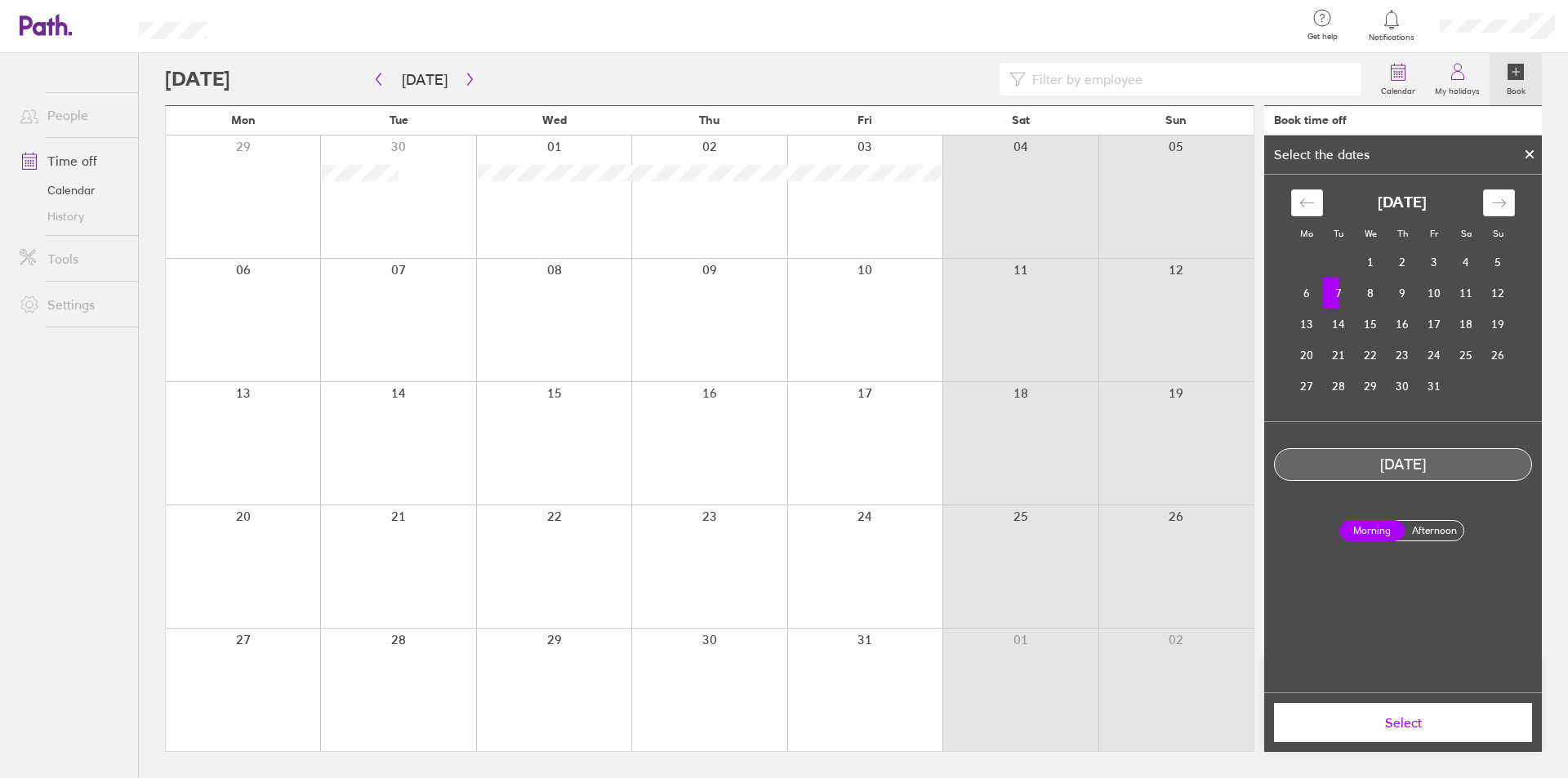
click at [1403, 729] on span "Select" at bounding box center [1403, 723] width 235 height 15
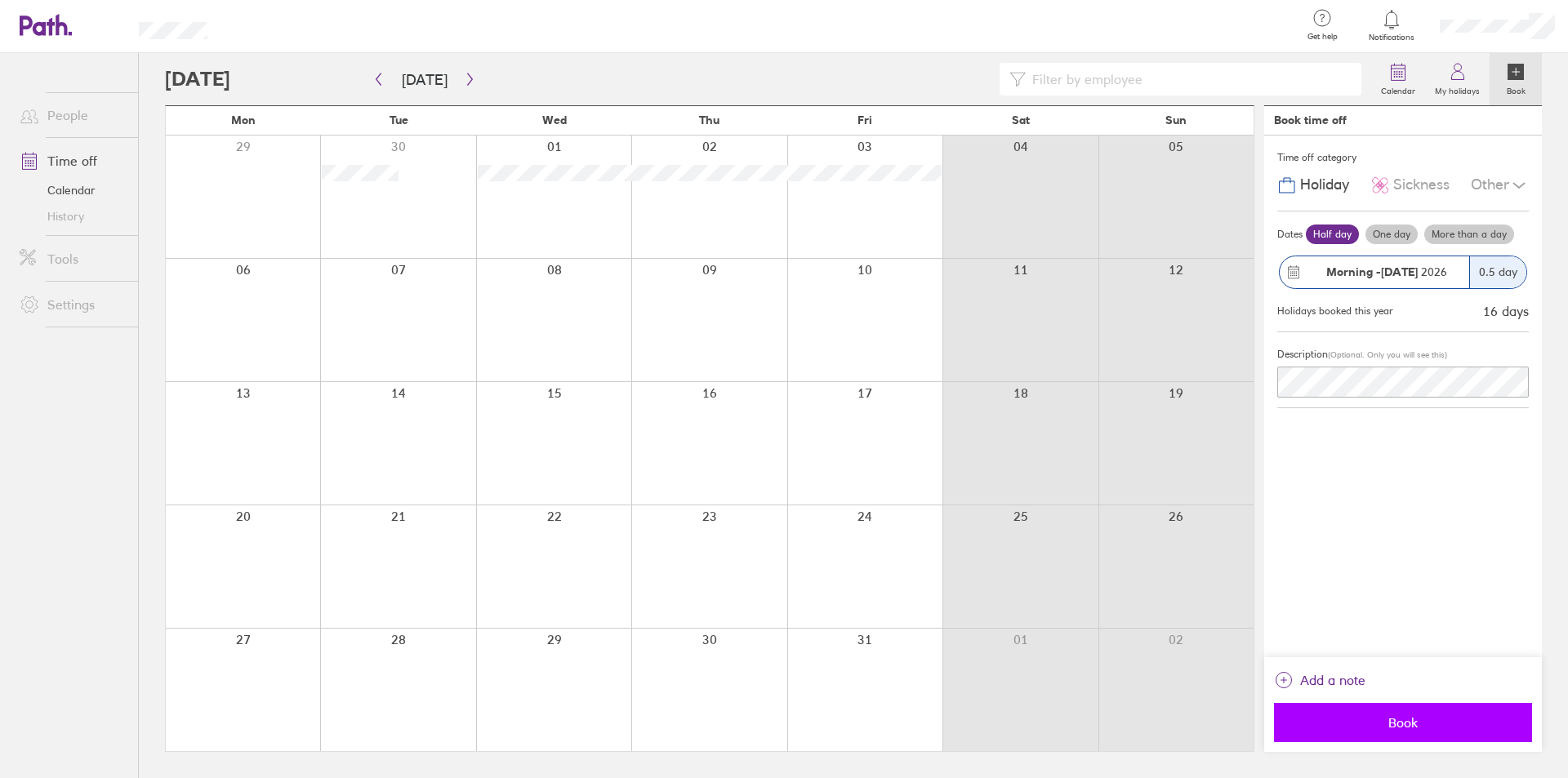
click at [1403, 720] on span "Book" at bounding box center [1403, 723] width 235 height 15
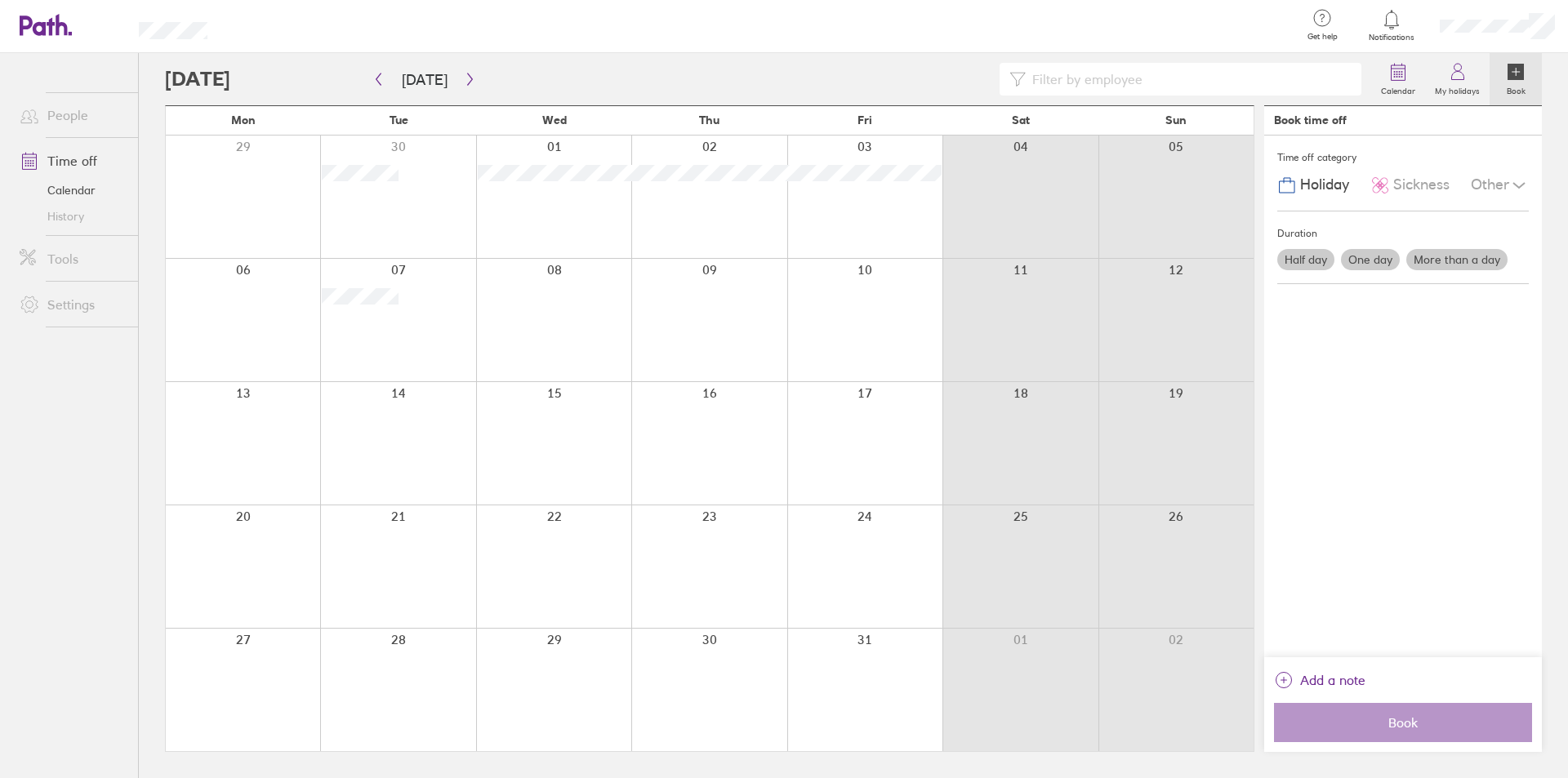
click at [1455, 258] on label "More than a day" at bounding box center [1456, 260] width 101 height 21
click at [0, 0] on input "More than a day" at bounding box center [0, 0] width 0 height 0
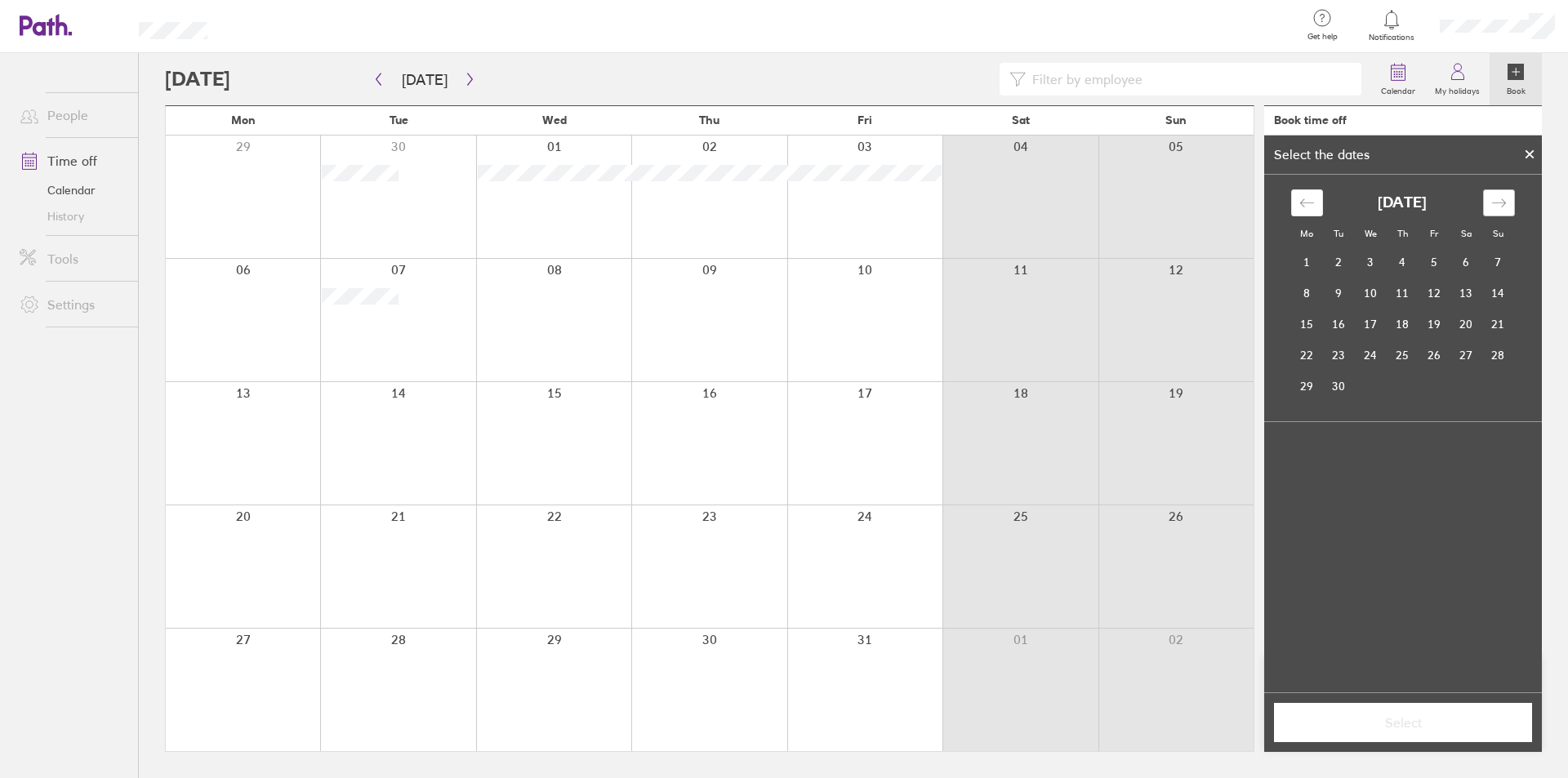
click at [1491, 206] on icon "Move forward to switch to the next month." at bounding box center [1498, 203] width 16 height 16
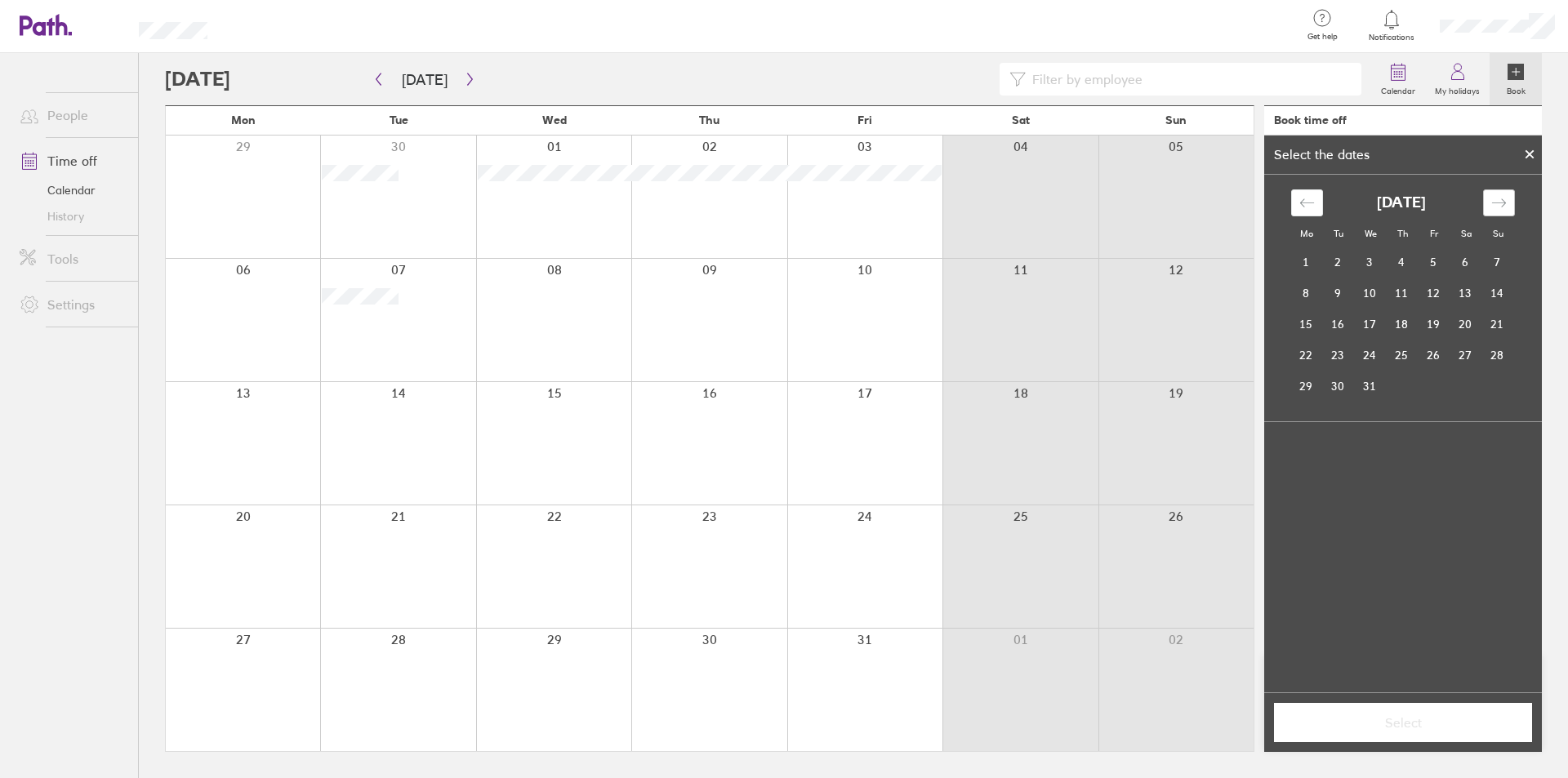
click at [1491, 206] on icon "Move forward to switch to the next month." at bounding box center [1498, 203] width 16 height 16
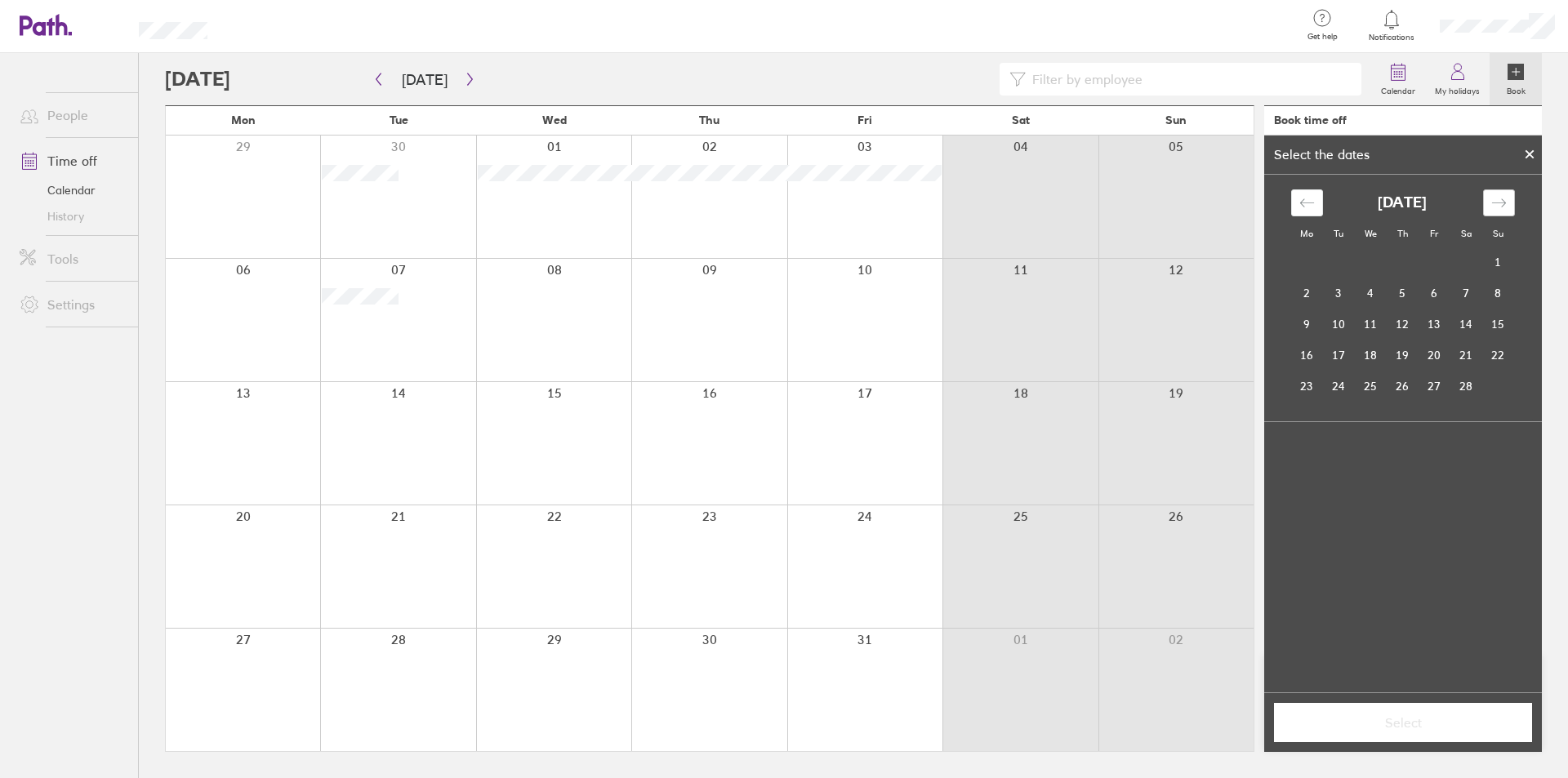
click at [1491, 206] on icon "Move forward to switch to the next month." at bounding box center [1498, 203] width 16 height 16
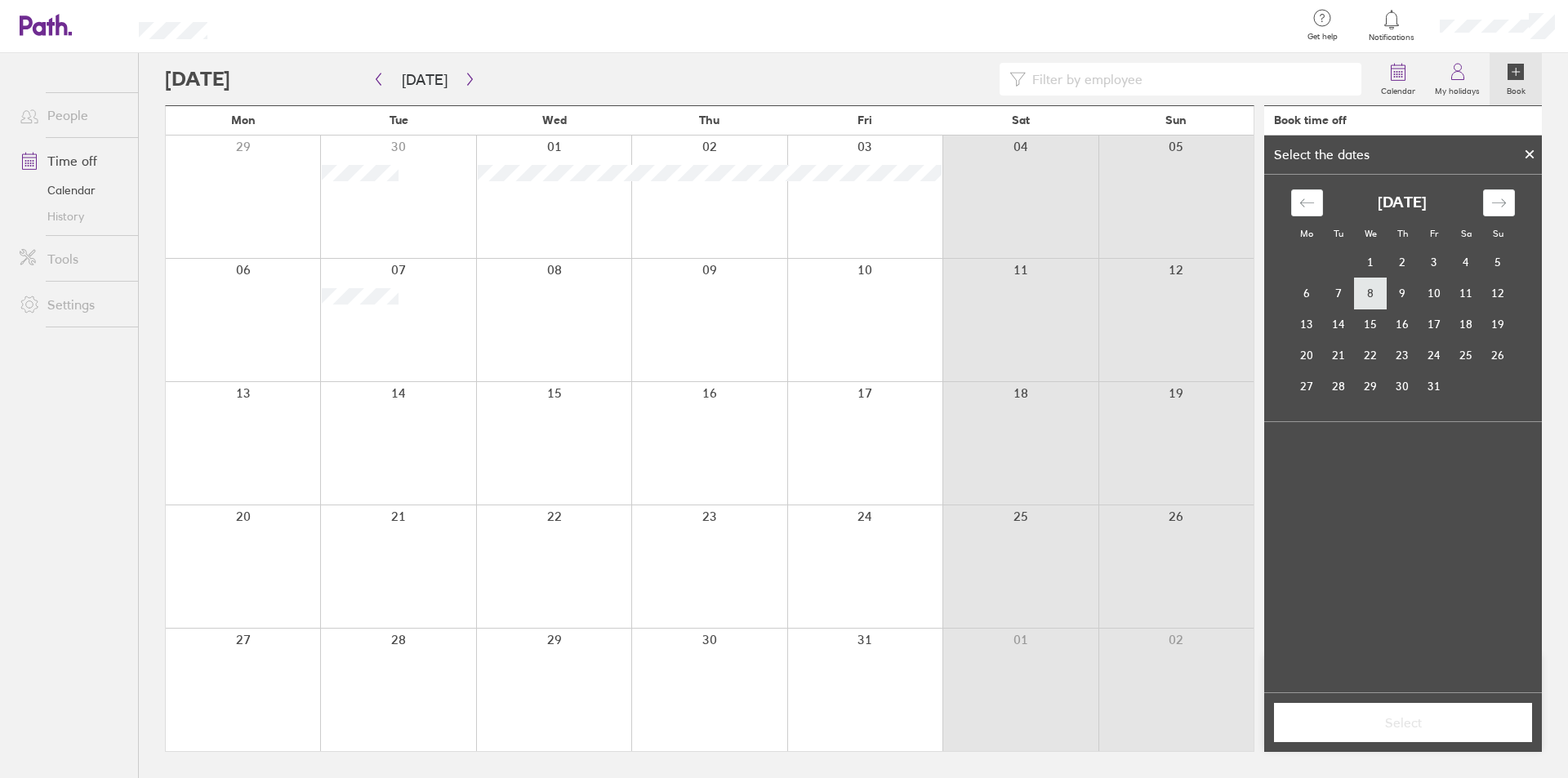
click at [1380, 292] on td "8" at bounding box center [1370, 293] width 32 height 31
click at [1440, 290] on td "10" at bounding box center [1434, 293] width 32 height 31
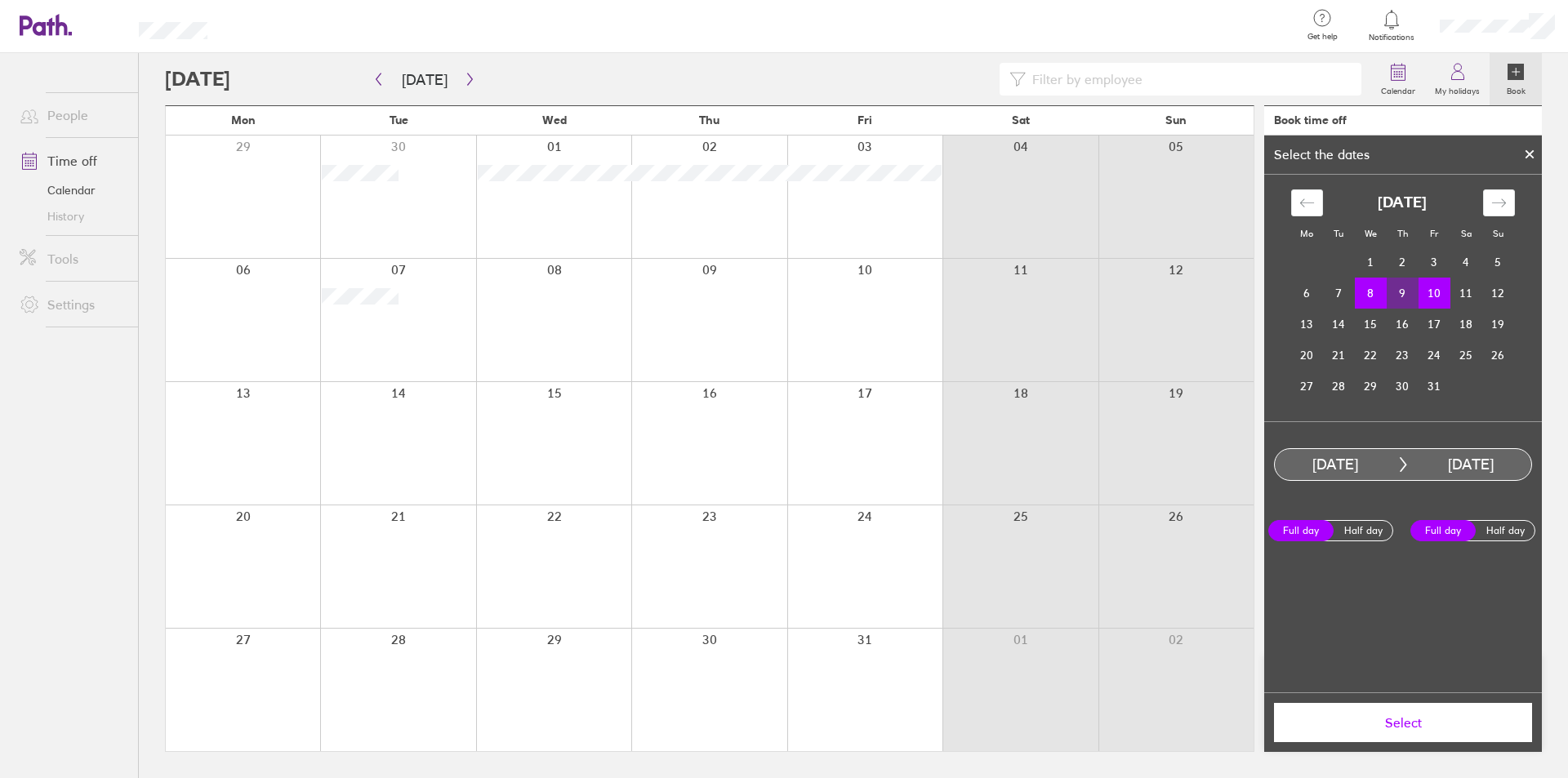
click at [1430, 714] on button "Select" at bounding box center [1402, 723] width 258 height 40
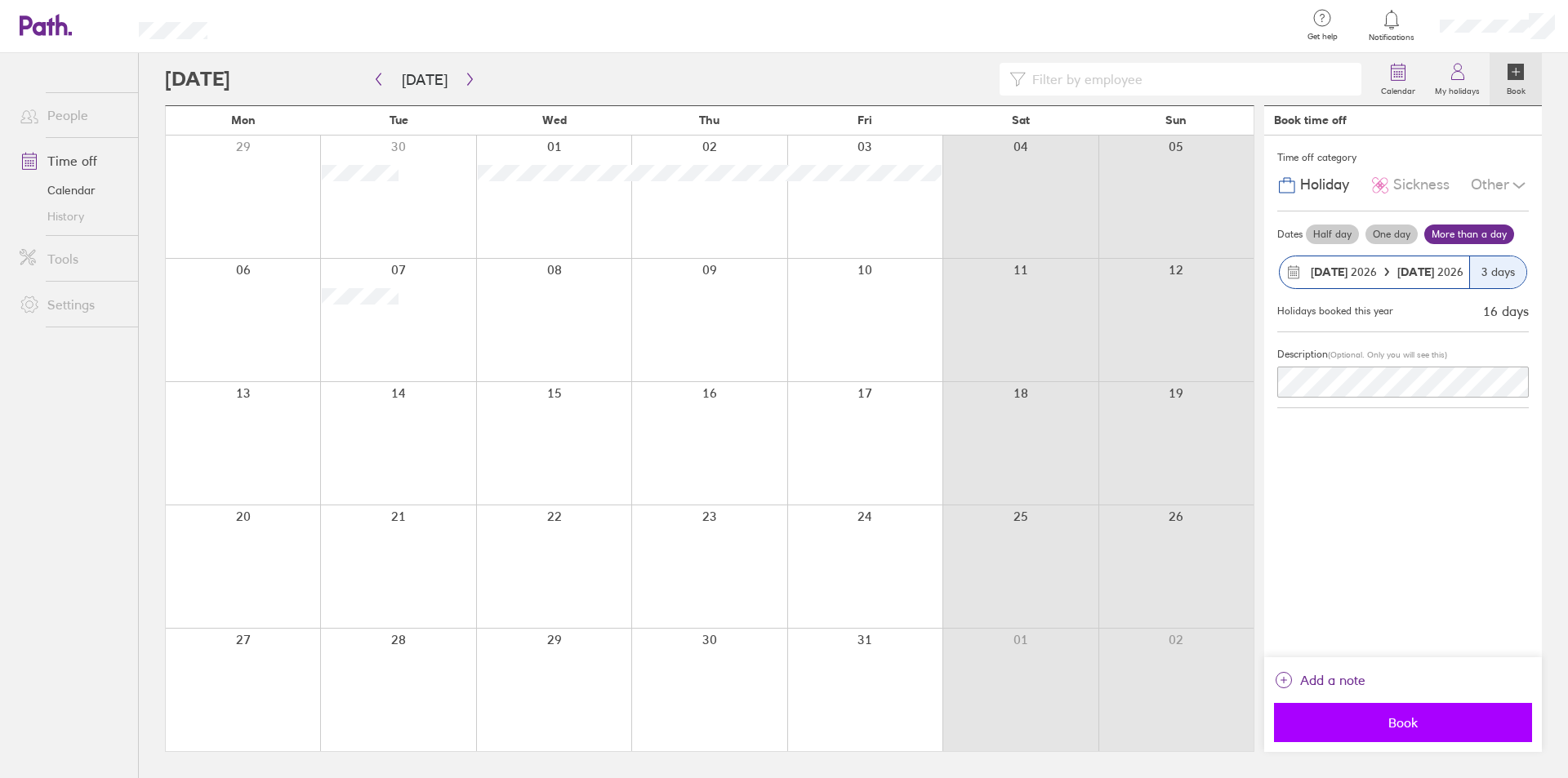
click at [1427, 718] on span "Book" at bounding box center [1403, 723] width 235 height 15
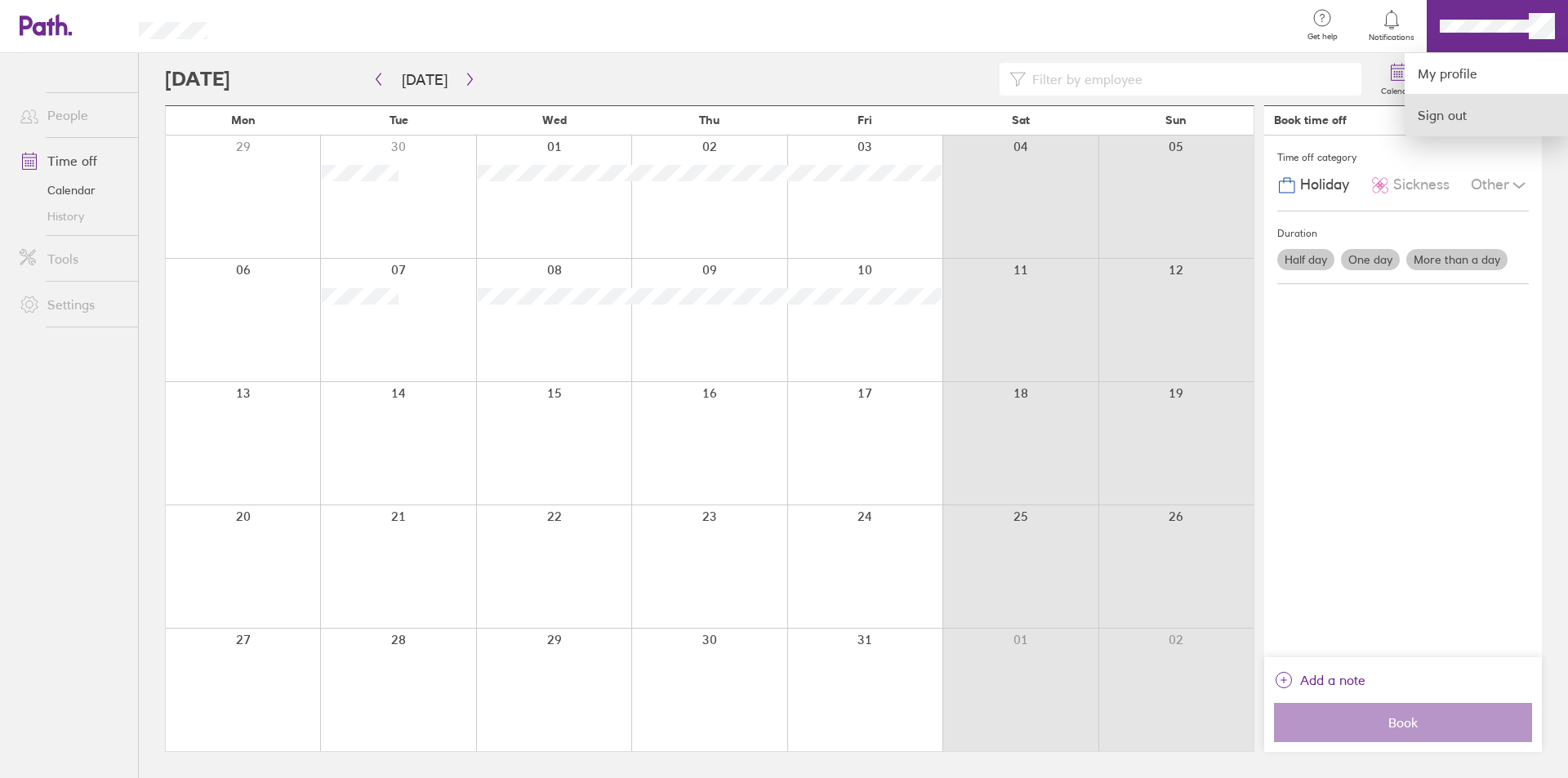
click at [1450, 114] on link "Sign out" at bounding box center [1486, 115] width 163 height 41
